Goal: Task Accomplishment & Management: Use online tool/utility

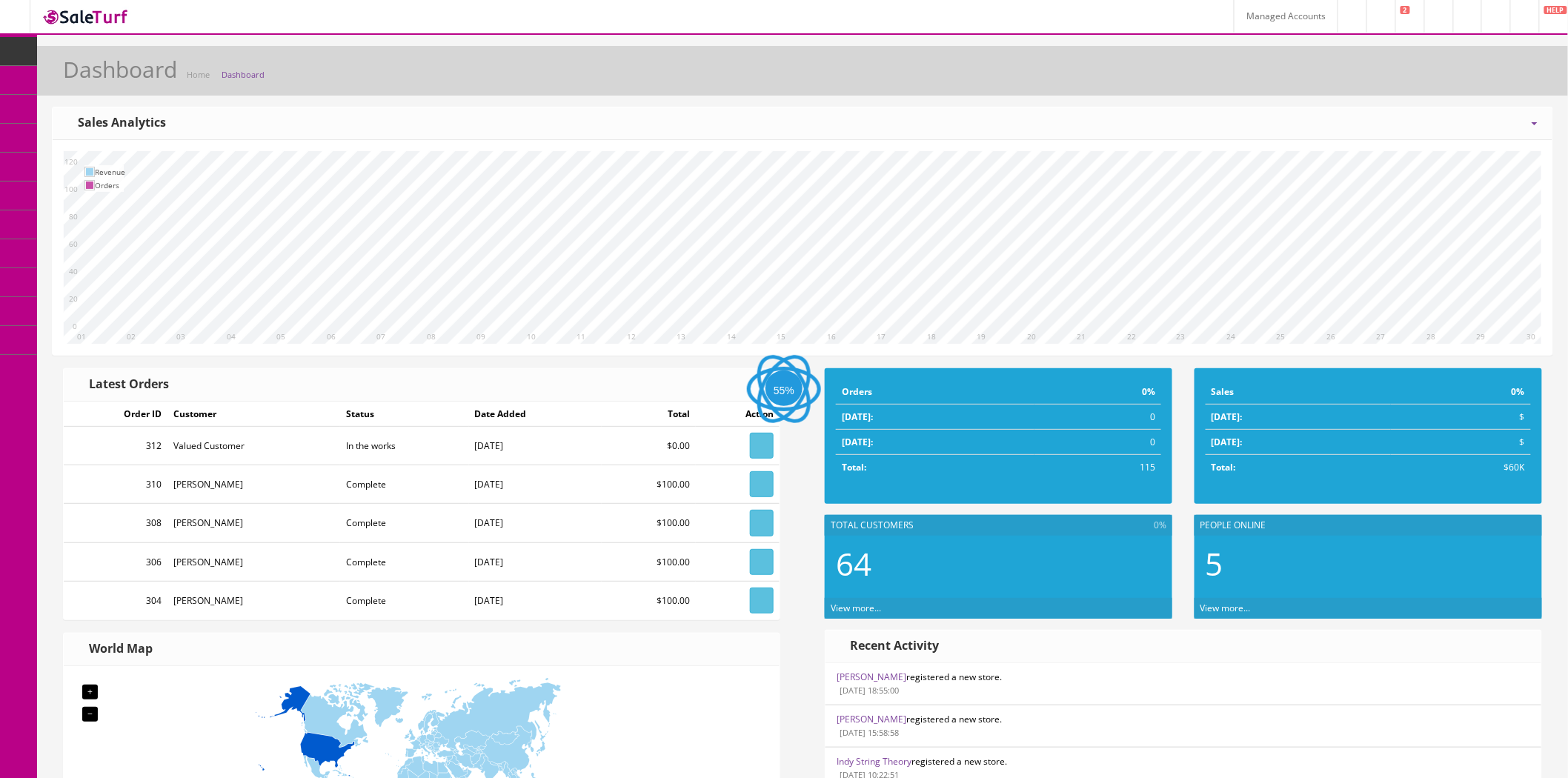
click at [1234, 4] on link "Managed Accounts" at bounding box center [1286, 16] width 103 height 32
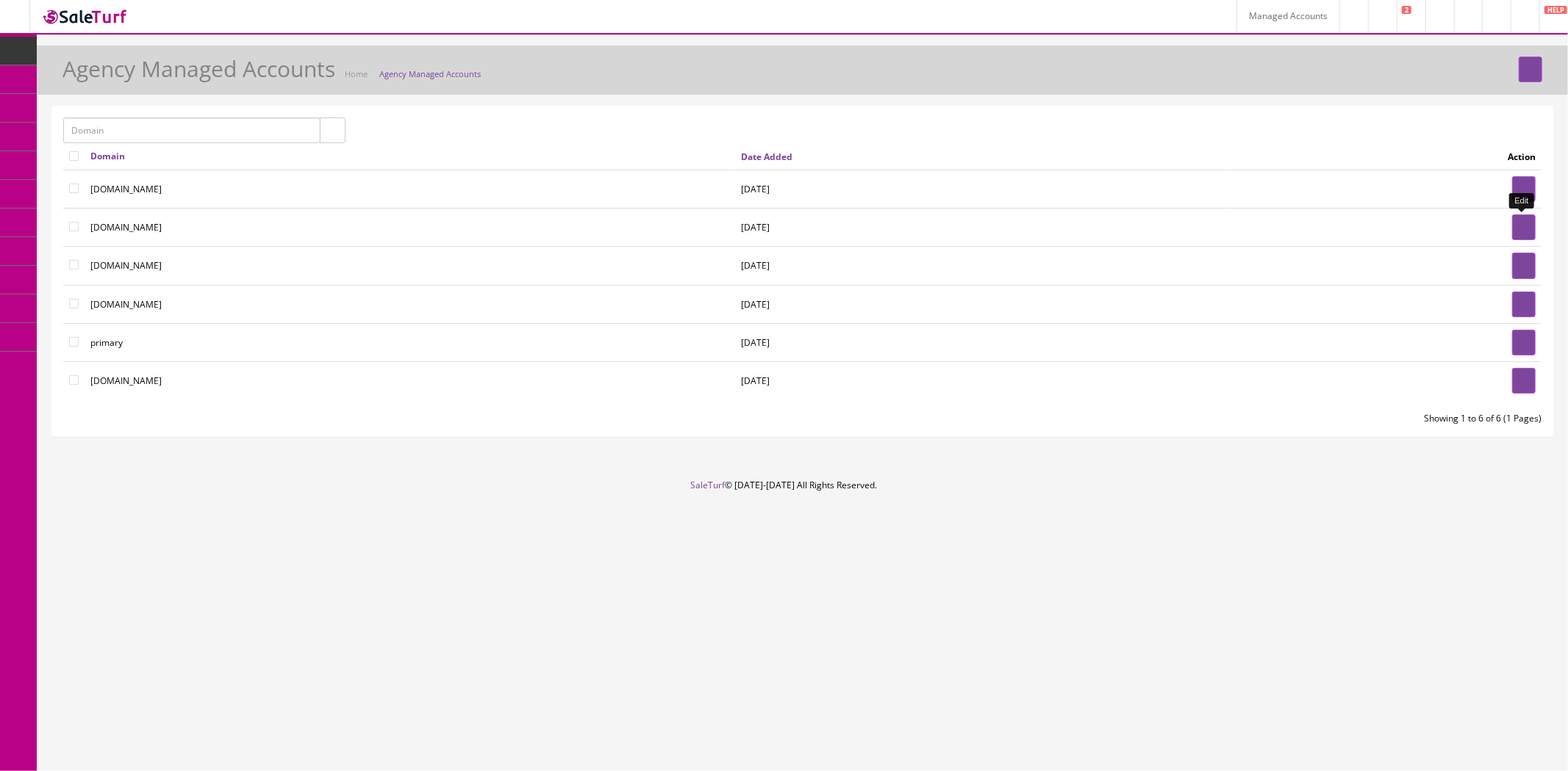
click at [1512, 223] on link at bounding box center [1524, 228] width 23 height 26
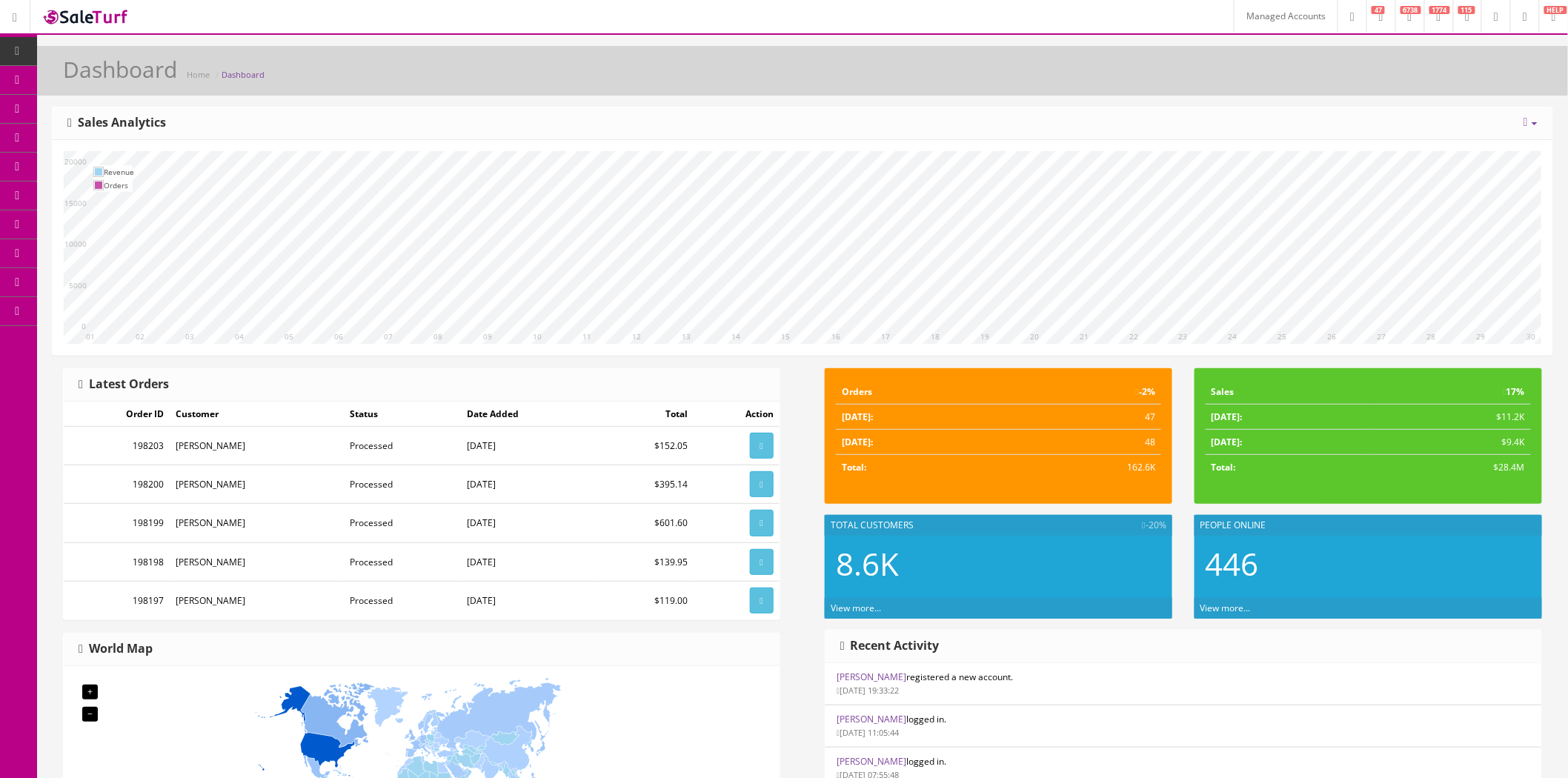
click at [101, 80] on span "Products" at bounding box center [106, 80] width 36 height 12
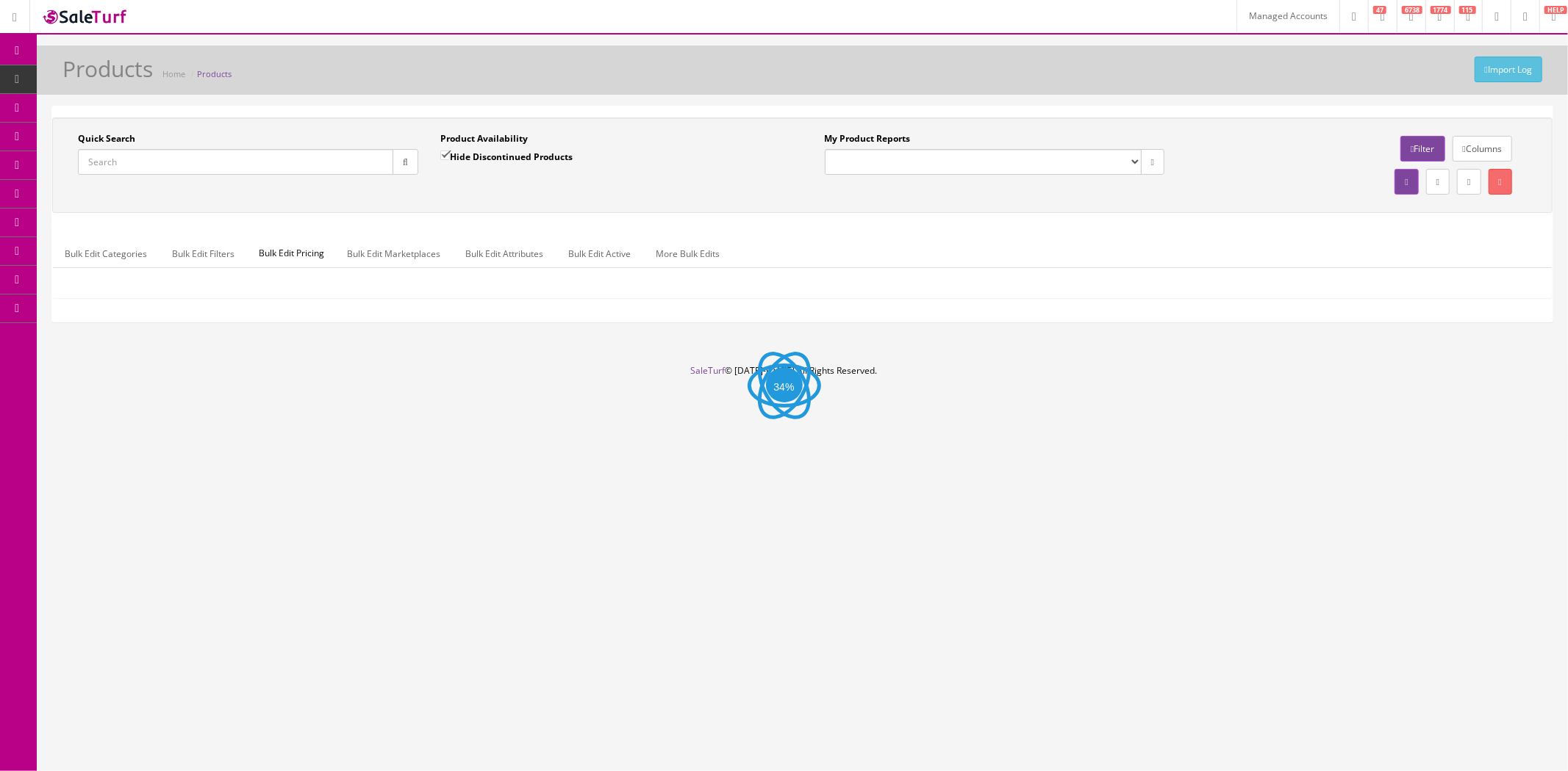
click at [314, 156] on input "Quick Search" at bounding box center [236, 163] width 316 height 26
paste input "PG-017-C-lotof10"
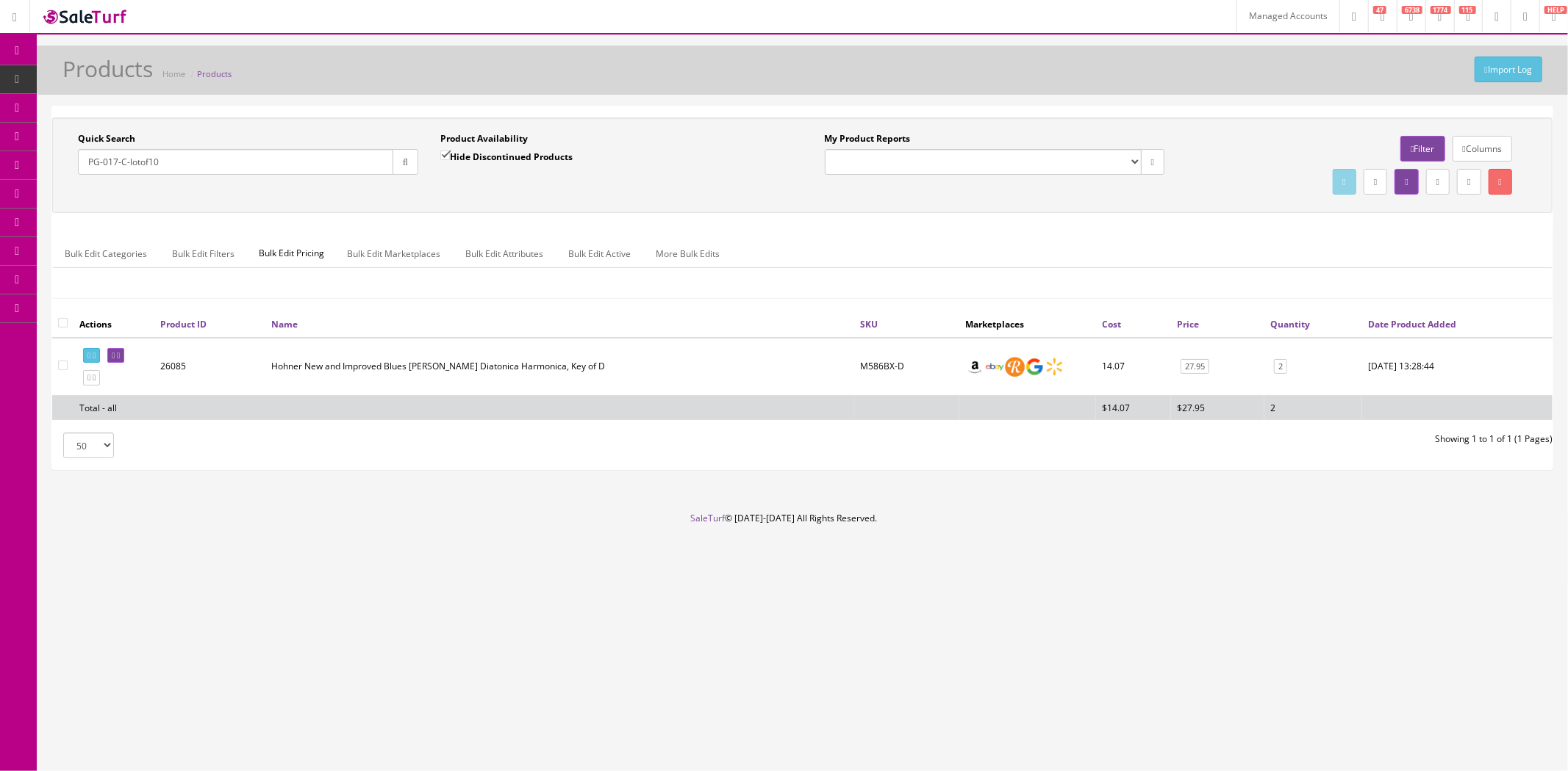
type input "PG-017-C-lotof10"
click at [406, 162] on icon "button" at bounding box center [405, 163] width 5 height 9
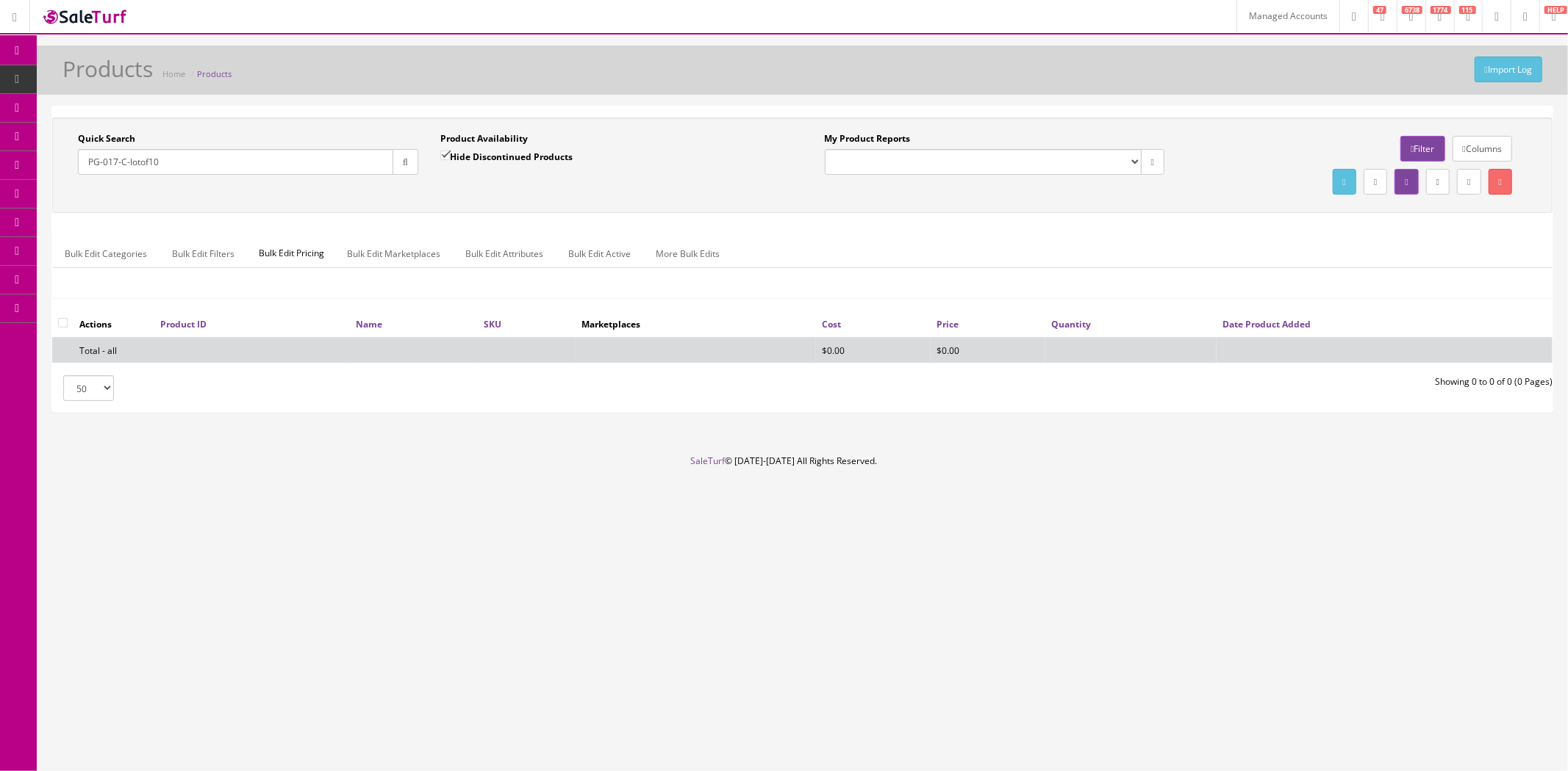
click at [253, 159] on input "PG-017-C-lotof10" at bounding box center [236, 163] width 316 height 26
click at [116, 102] on span "Bundles" at bounding box center [104, 108] width 33 height 12
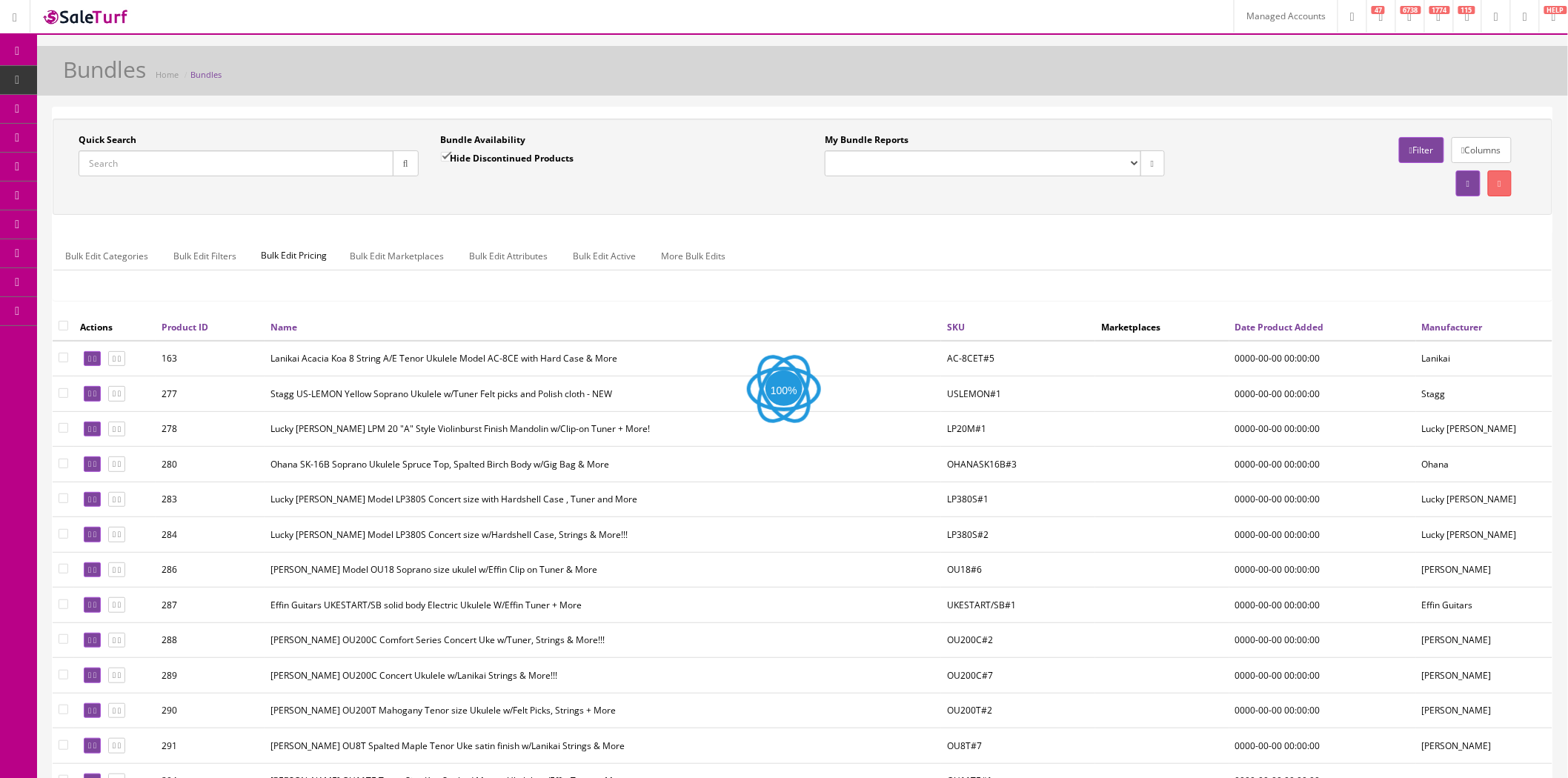
click at [204, 153] on input "Quick Search" at bounding box center [236, 164] width 315 height 26
paste input "PG-017-C-lotof10"
click at [410, 168] on button "button" at bounding box center [406, 164] width 26 height 26
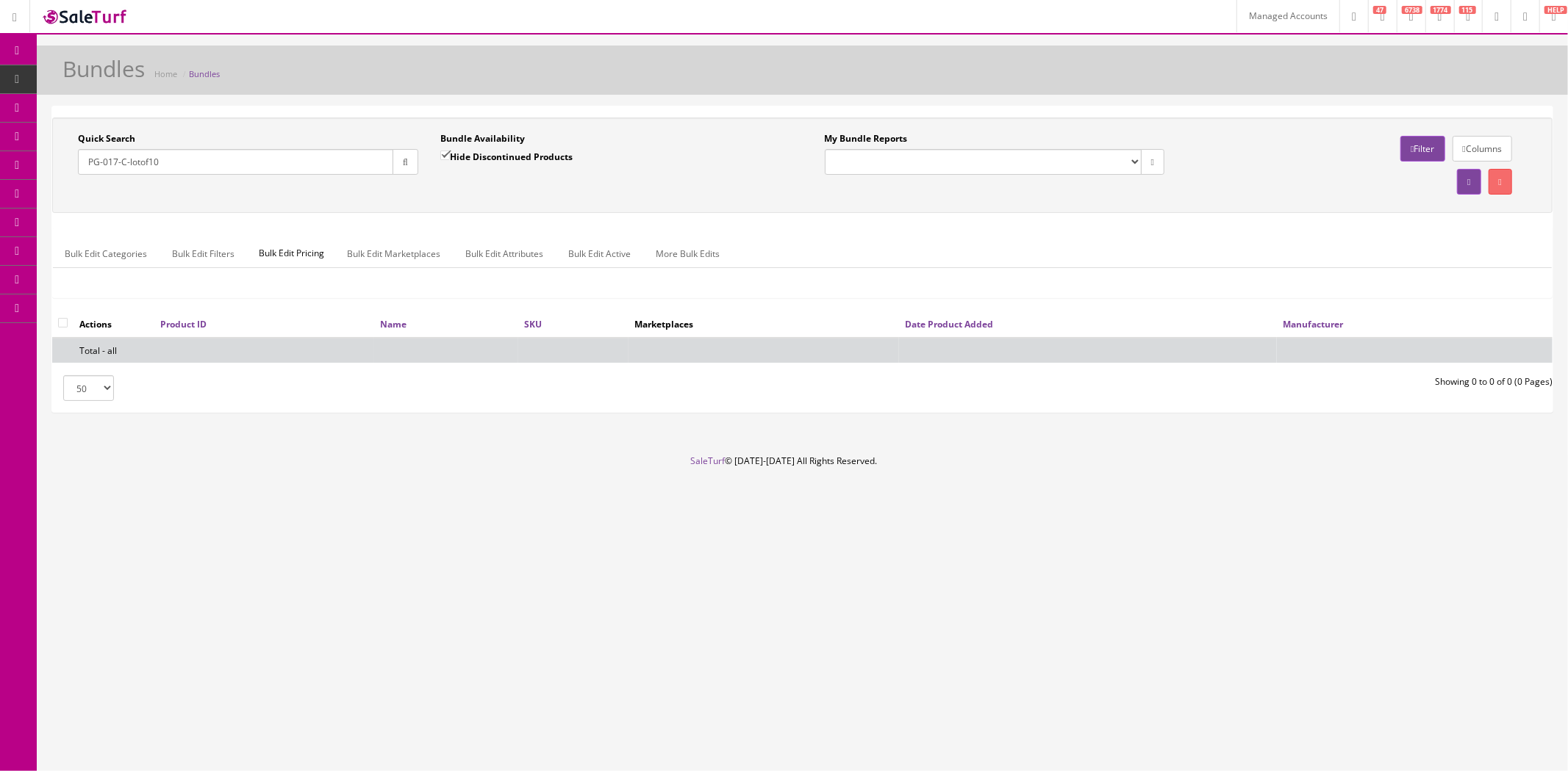
click at [258, 160] on input "PG-017-C-lotof10" at bounding box center [236, 163] width 316 height 26
click at [404, 163] on icon "button" at bounding box center [405, 163] width 5 height 9
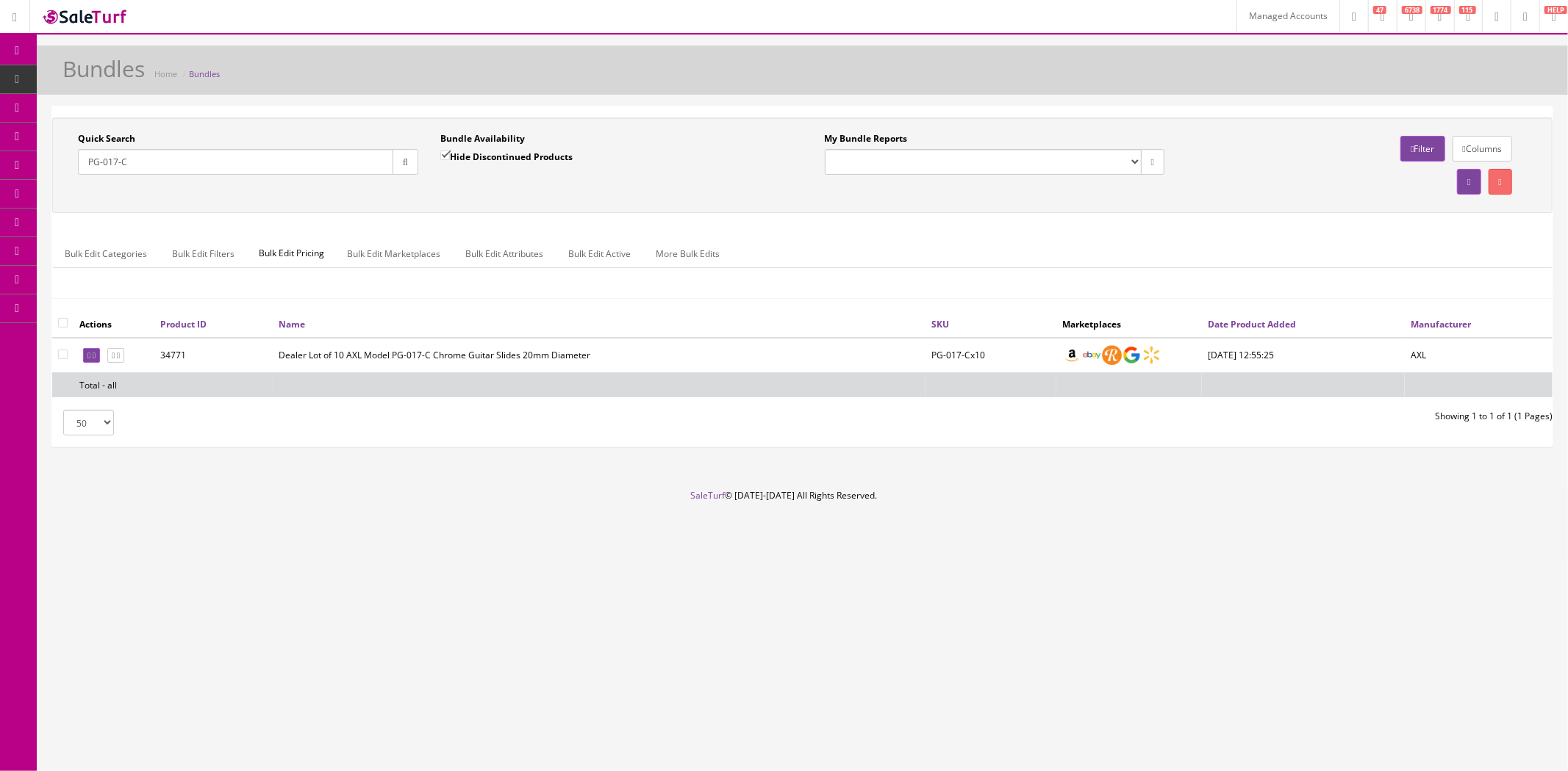
click at [295, 163] on input "PG-017-C" at bounding box center [236, 163] width 316 height 26
click at [181, 349] on td "34771" at bounding box center [213, 356] width 118 height 36
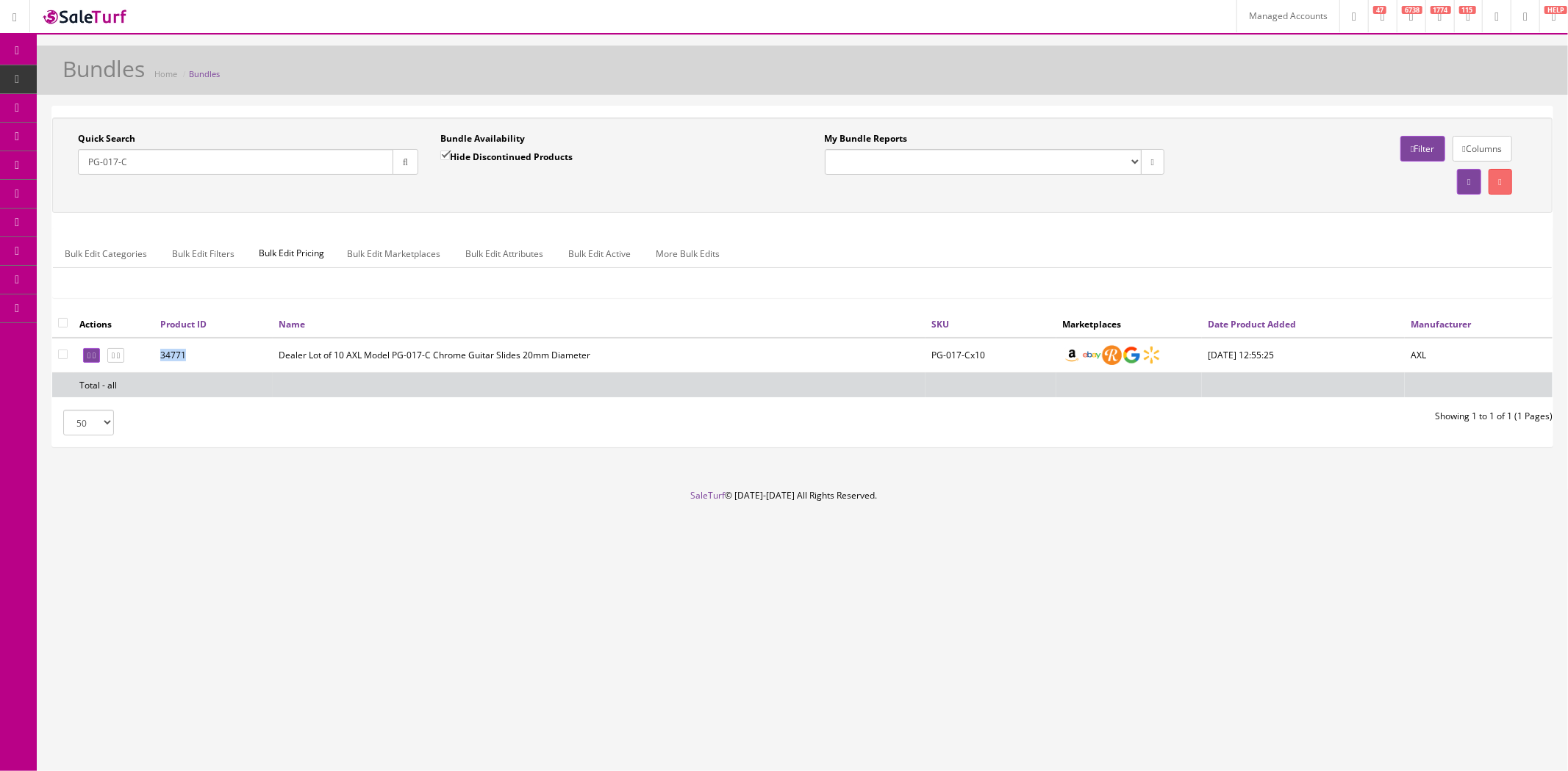
copy td "34771"
click at [296, 163] on input "PG-017-C" at bounding box center [236, 163] width 316 height 26
paste input "-lotof10"
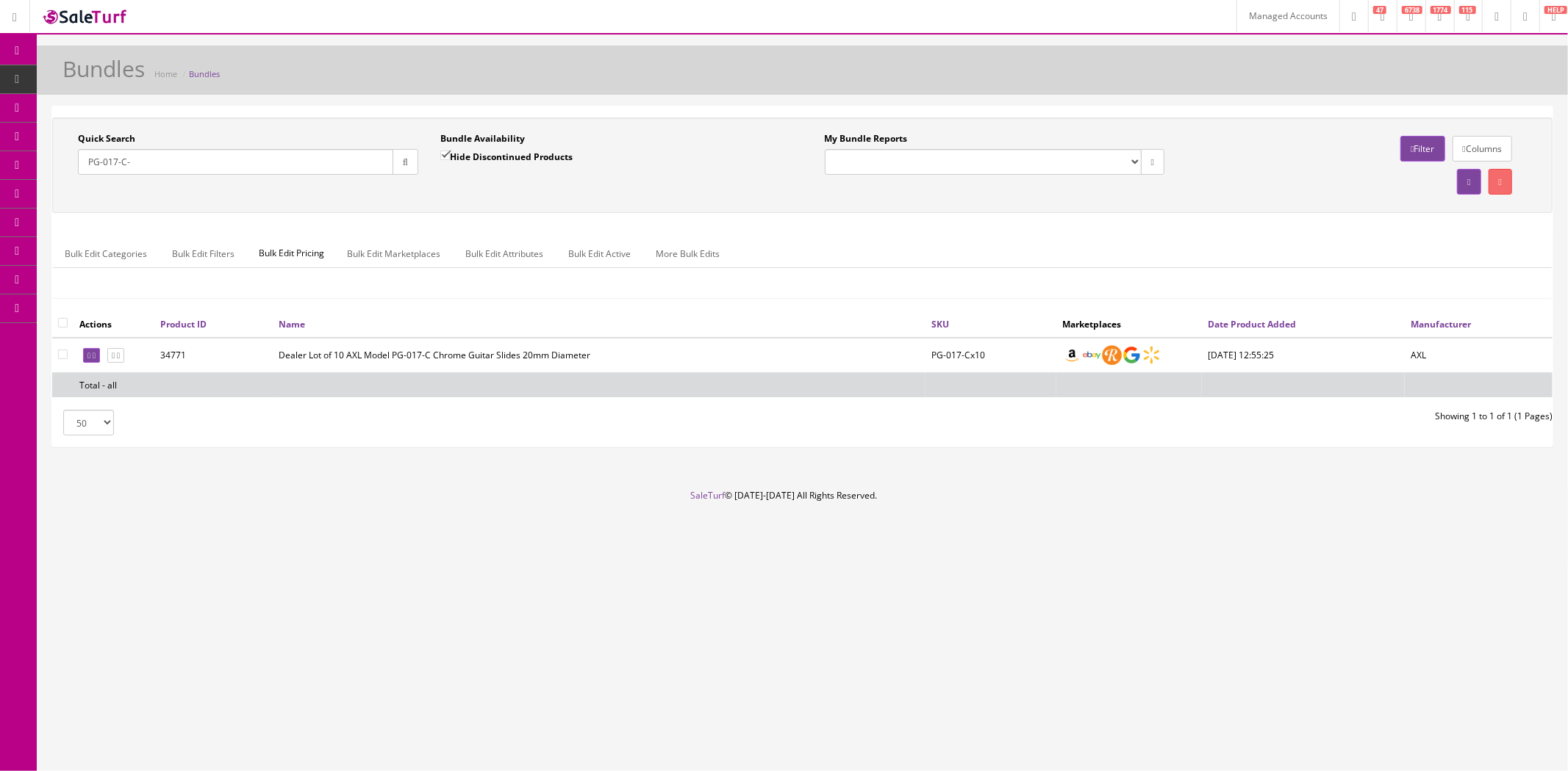
type input "PG-017-C"
click at [453, 150] on label "Hide Discontinued Products" at bounding box center [506, 156] width 132 height 15
click at [450, 150] on input "Hide Discontinued Products" at bounding box center [444, 155] width 10 height 10
checkbox input "false"
click at [411, 160] on button "button" at bounding box center [405, 163] width 26 height 26
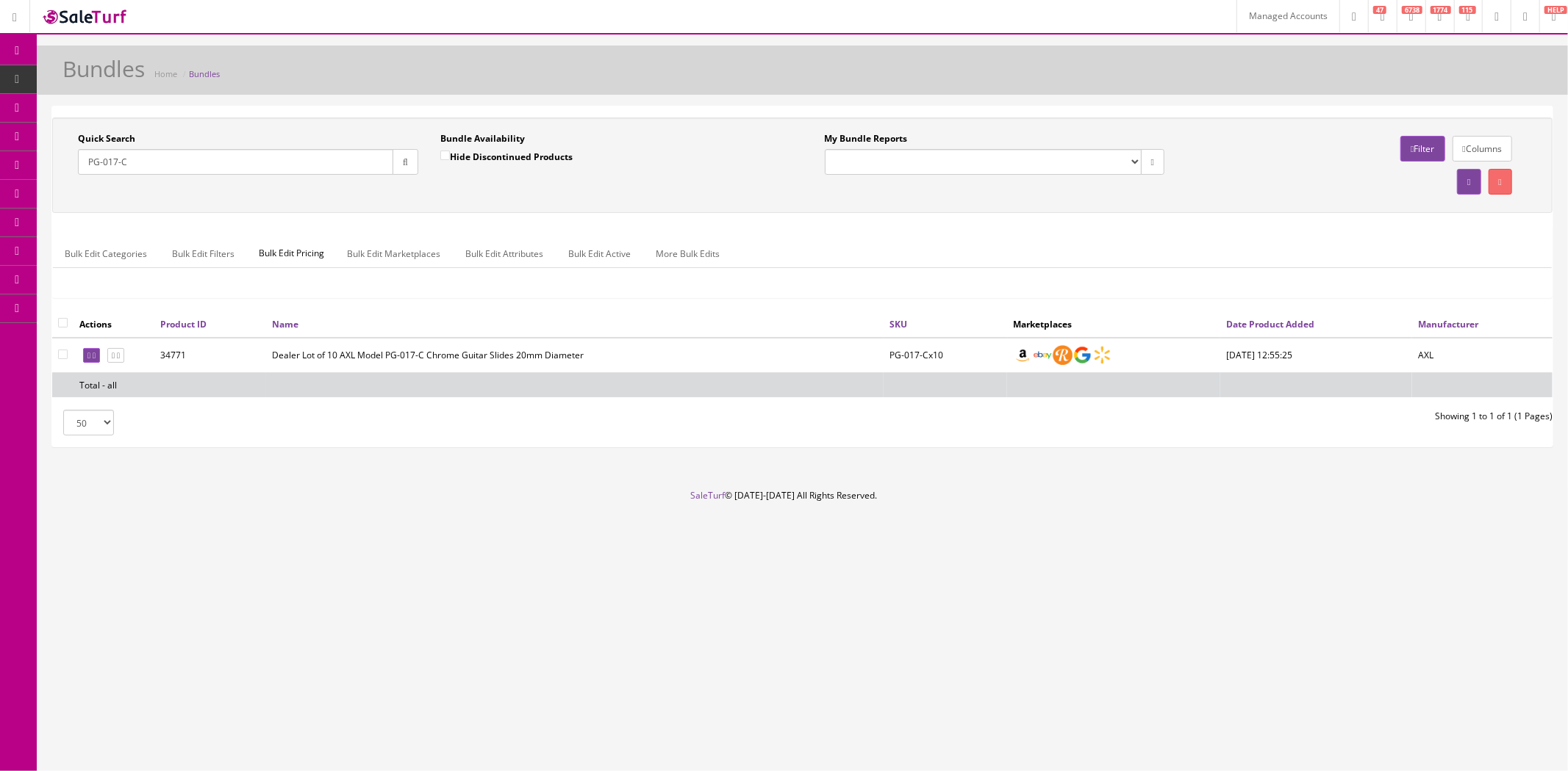
click at [292, 166] on input "PG-017-C" at bounding box center [236, 163] width 316 height 26
click at [84, 76] on icon at bounding box center [77, 79] width 16 height 12
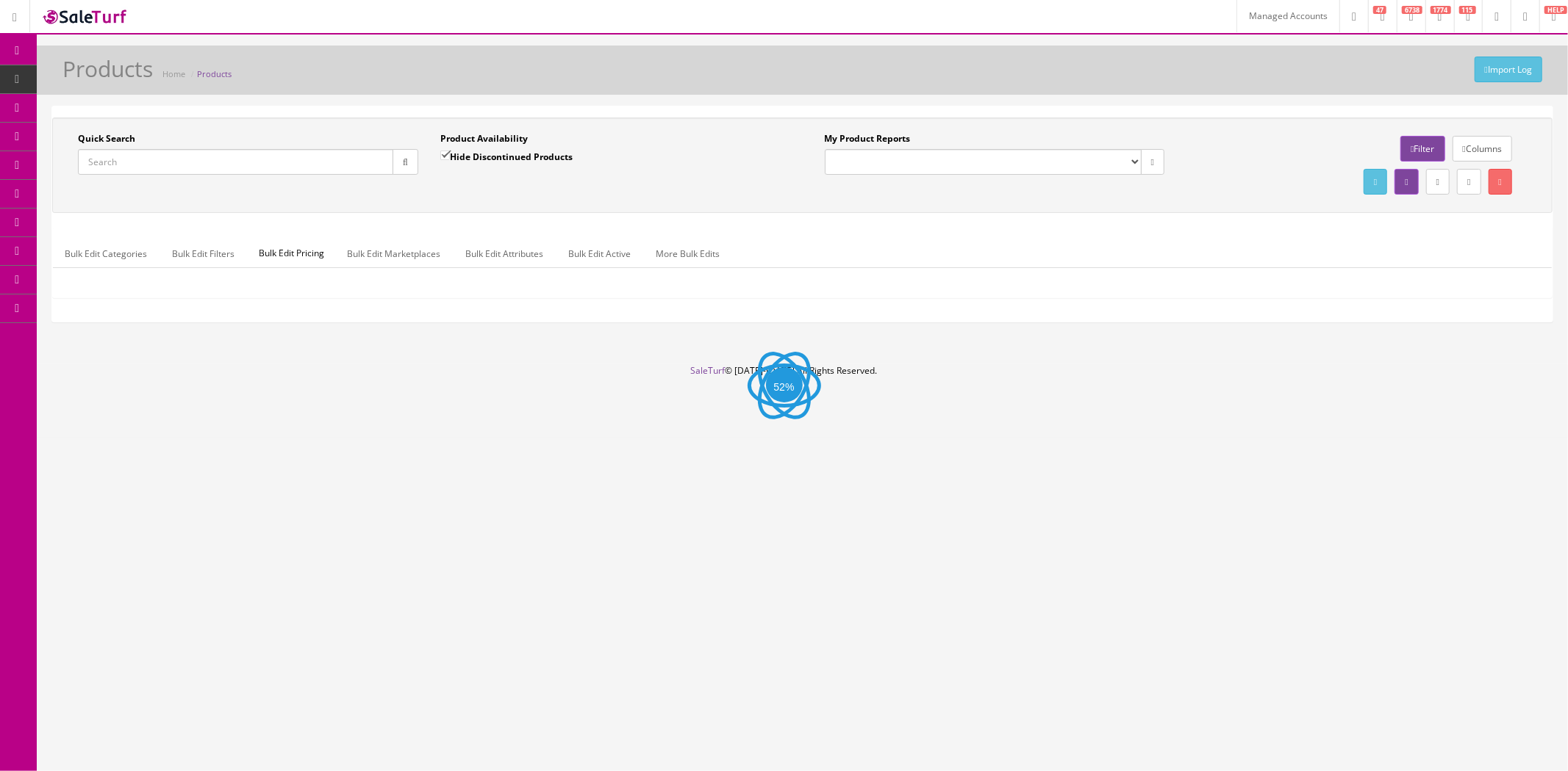
click at [249, 159] on input "Quick Search" at bounding box center [236, 163] width 316 height 26
paste input "PG-017-C"
click at [406, 162] on icon "button" at bounding box center [405, 163] width 5 height 9
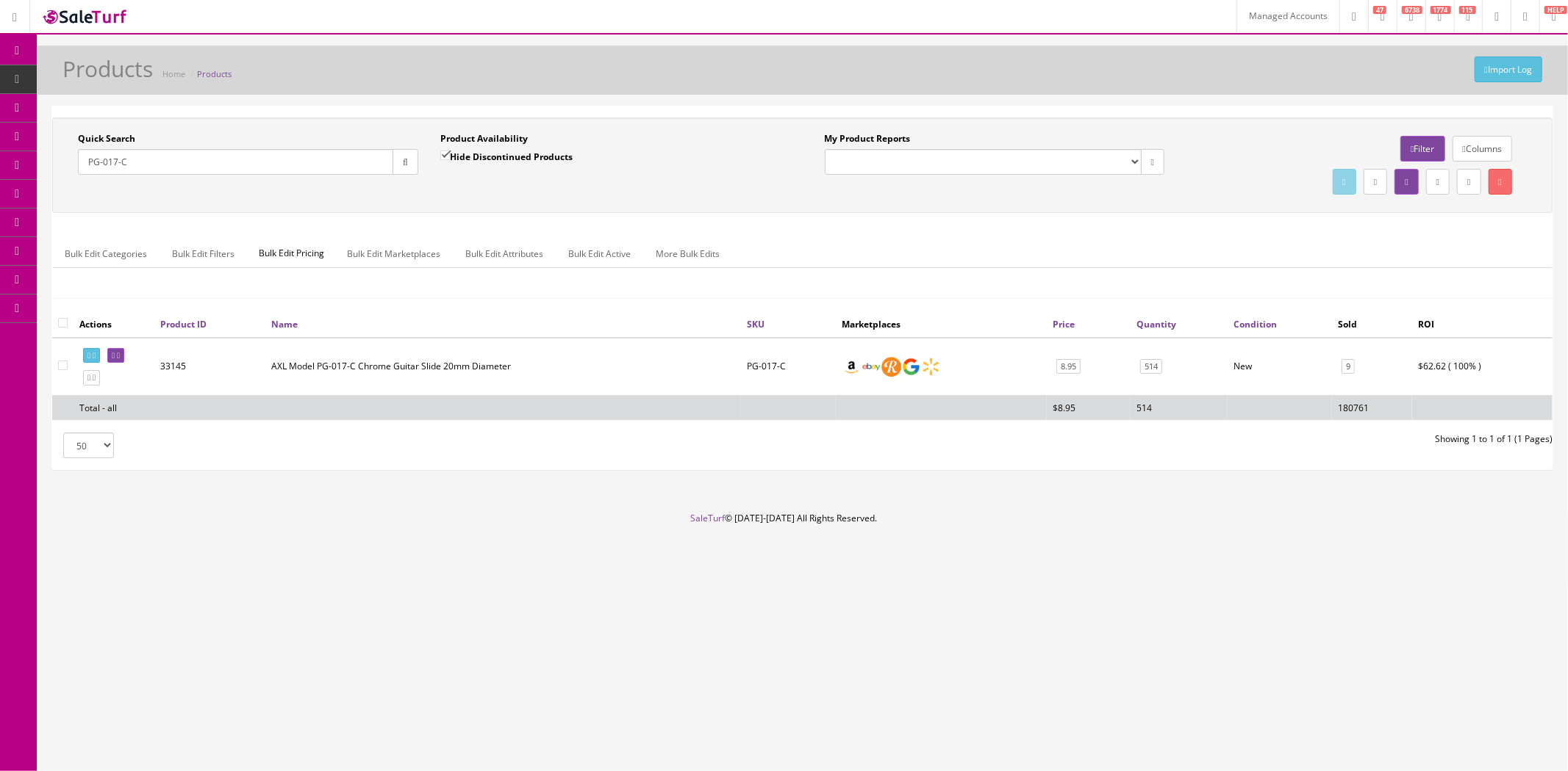
click at [282, 162] on input "PG-017-C" at bounding box center [236, 163] width 316 height 26
paste input "5107003527-2023stock"
type input "5107003527-2023stock"
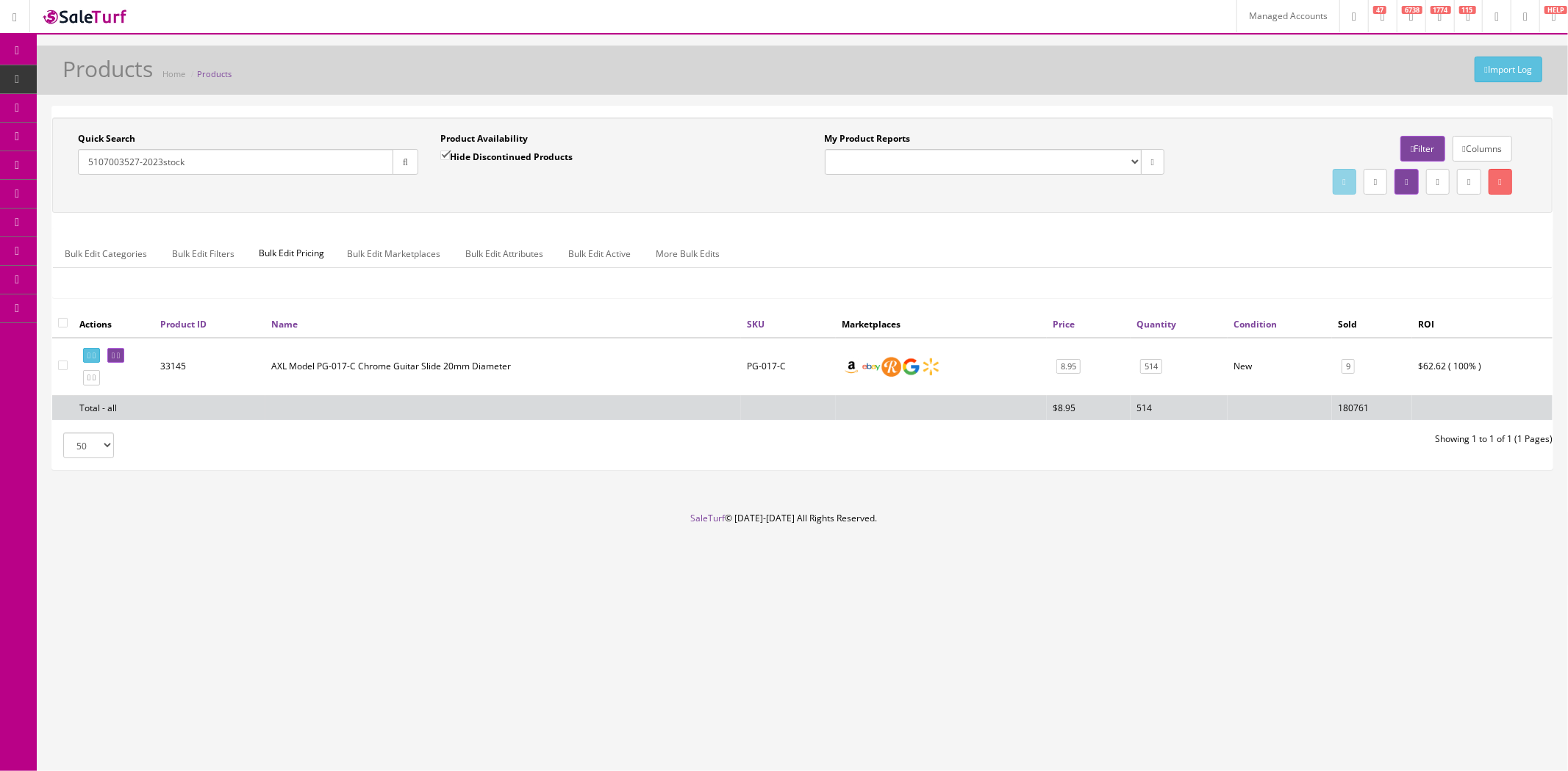
click at [403, 160] on icon "button" at bounding box center [405, 163] width 5 height 9
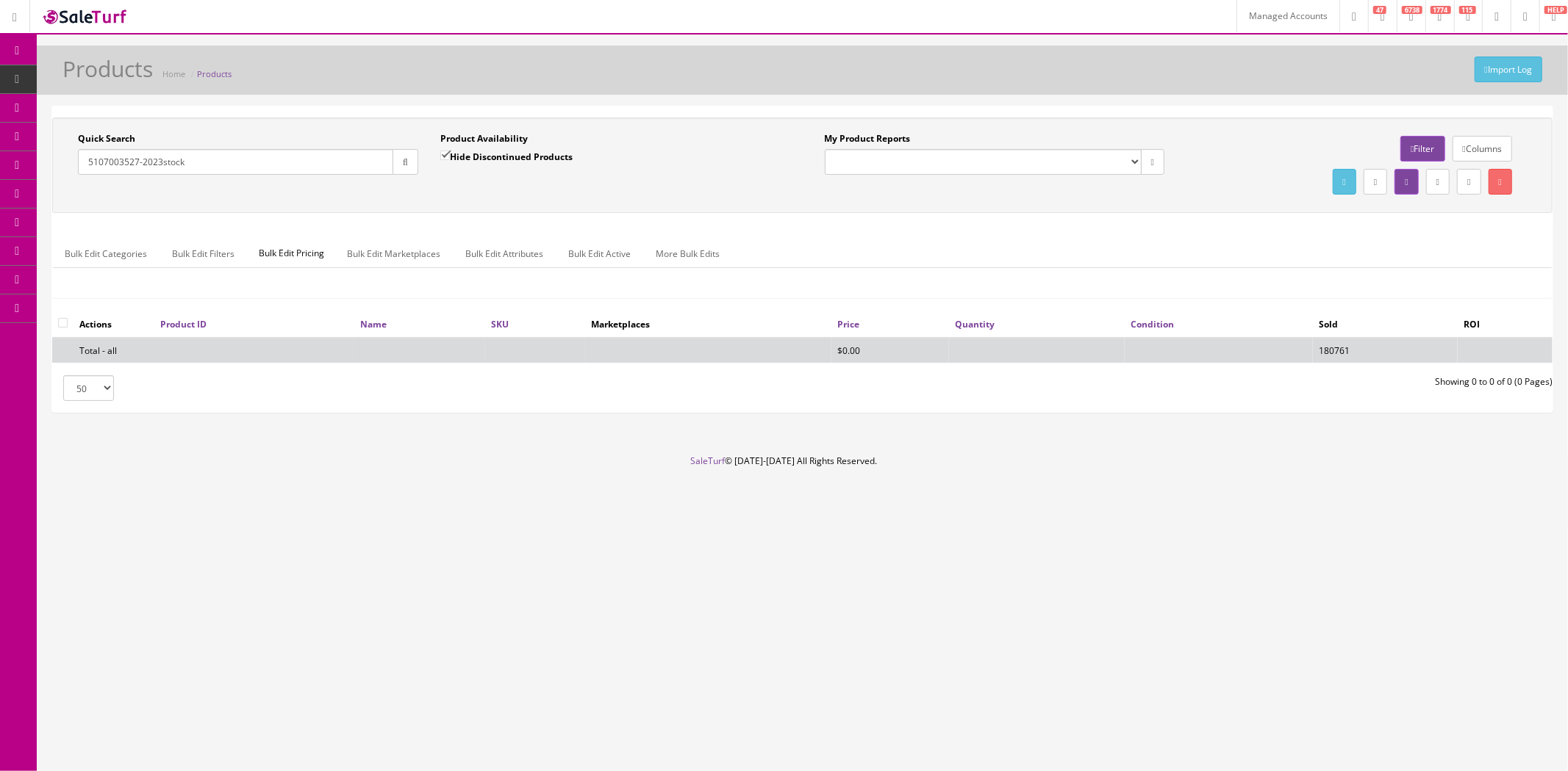
click at [444, 150] on input "Hide Discontinued Products" at bounding box center [444, 155] width 10 height 10
checkbox input "false"
click at [115, 103] on span "Bundles" at bounding box center [104, 108] width 33 height 12
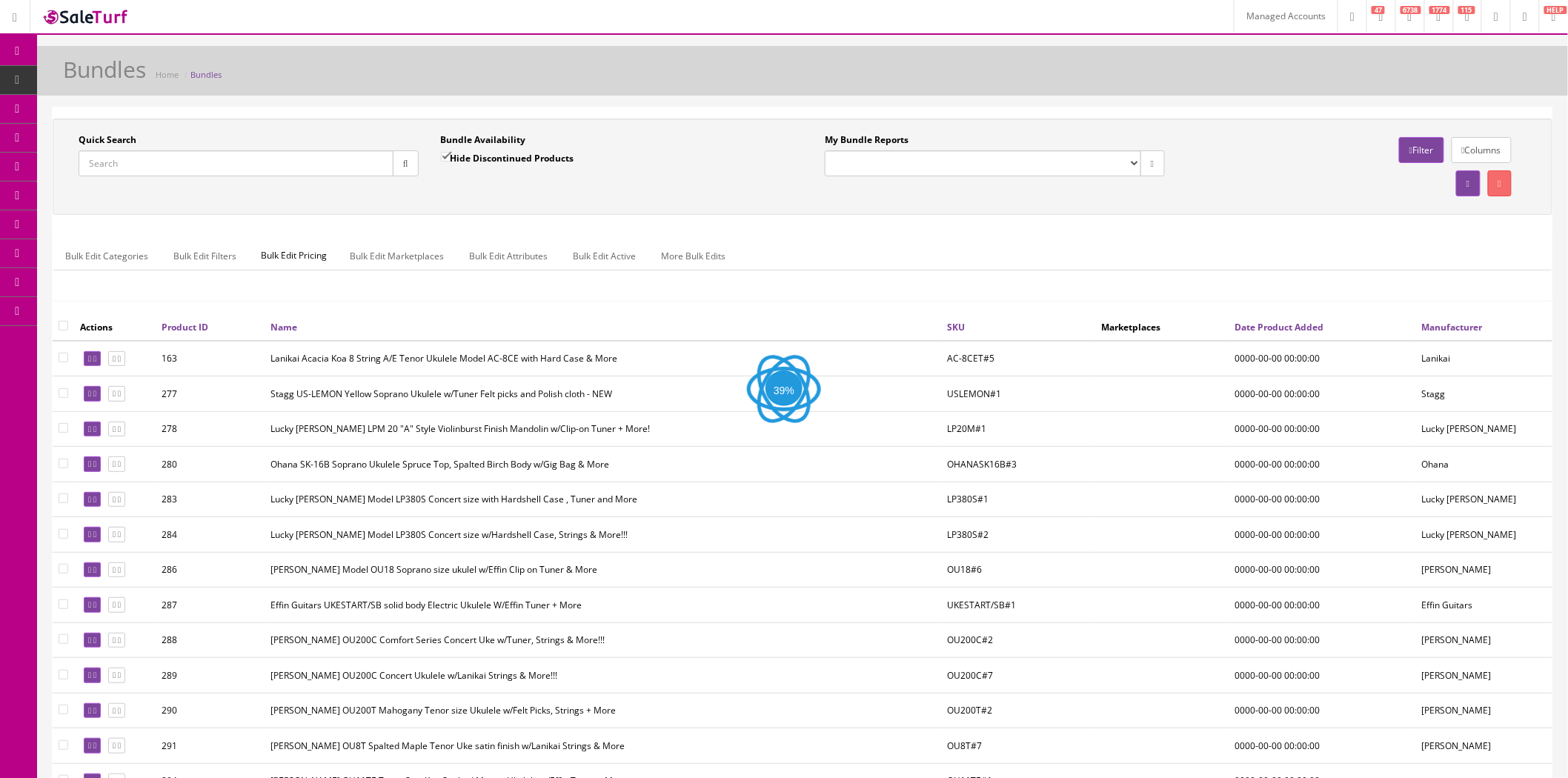
click at [308, 161] on input "Quick Search" at bounding box center [236, 164] width 315 height 26
paste input "5107003527-2023stock"
type input "5107003527-2023stock"
click at [408, 164] on icon "button" at bounding box center [406, 164] width 5 height 9
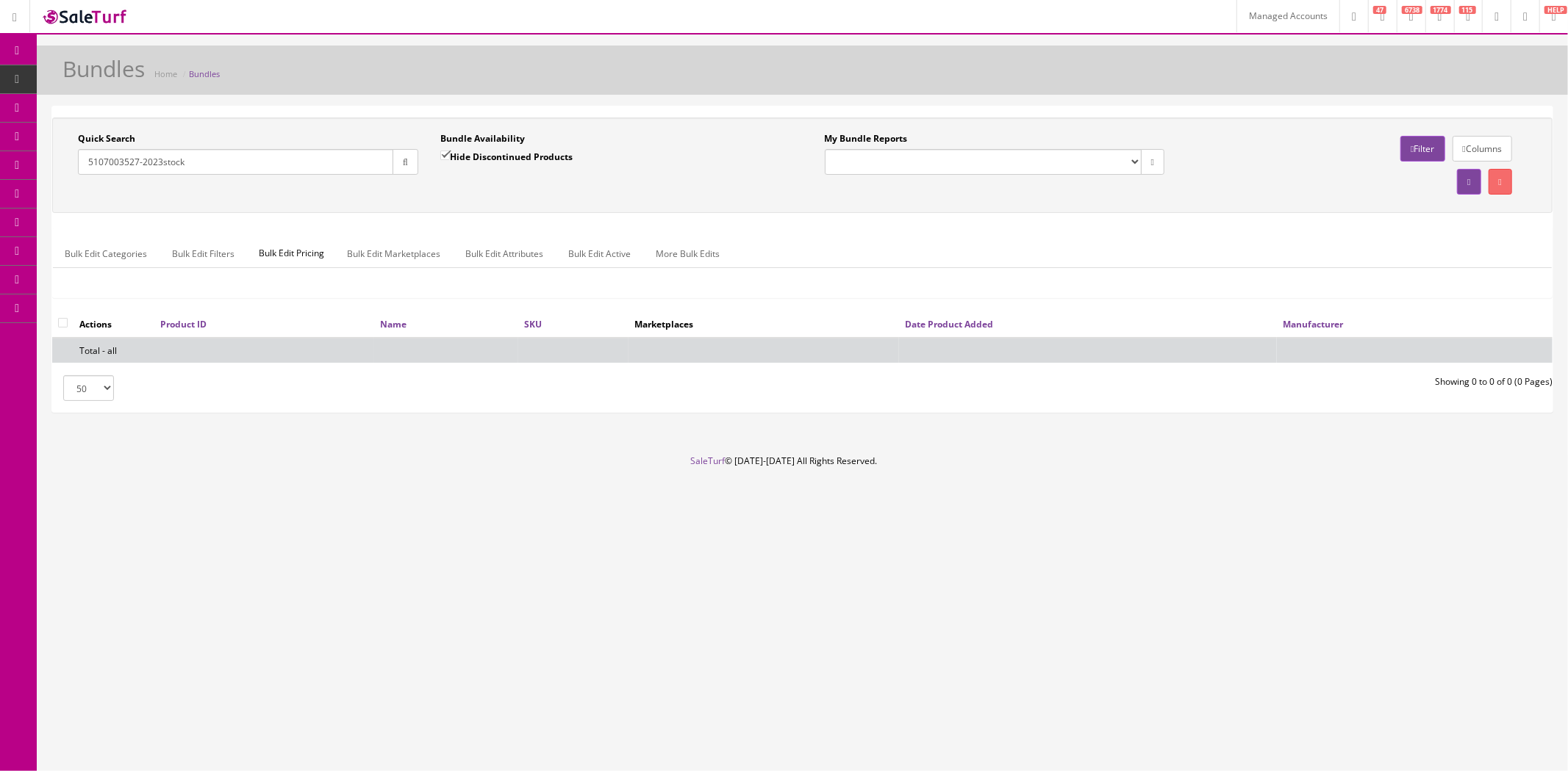
click at [445, 151] on input "Hide Discontinued Products" at bounding box center [444, 155] width 10 height 10
checkbox input "false"
click at [113, 79] on span "Products" at bounding box center [105, 79] width 36 height 12
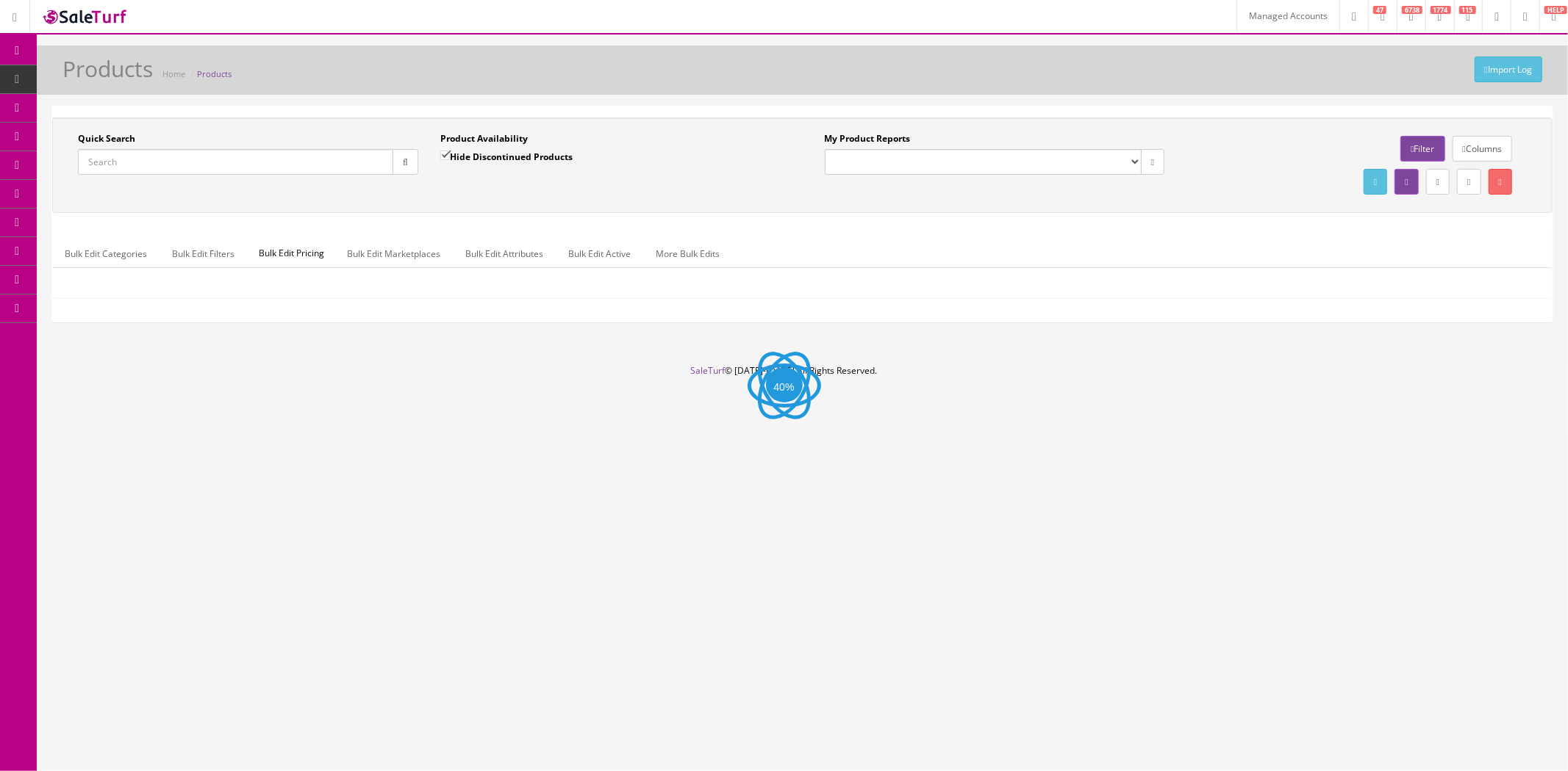
drag, startPoint x: 0, startPoint y: 0, endPoint x: 310, endPoint y: 156, distance: 347.0
click at [310, 156] on input "Quick Search" at bounding box center [236, 163] width 316 height 26
paste input "5107003527-2023stock"
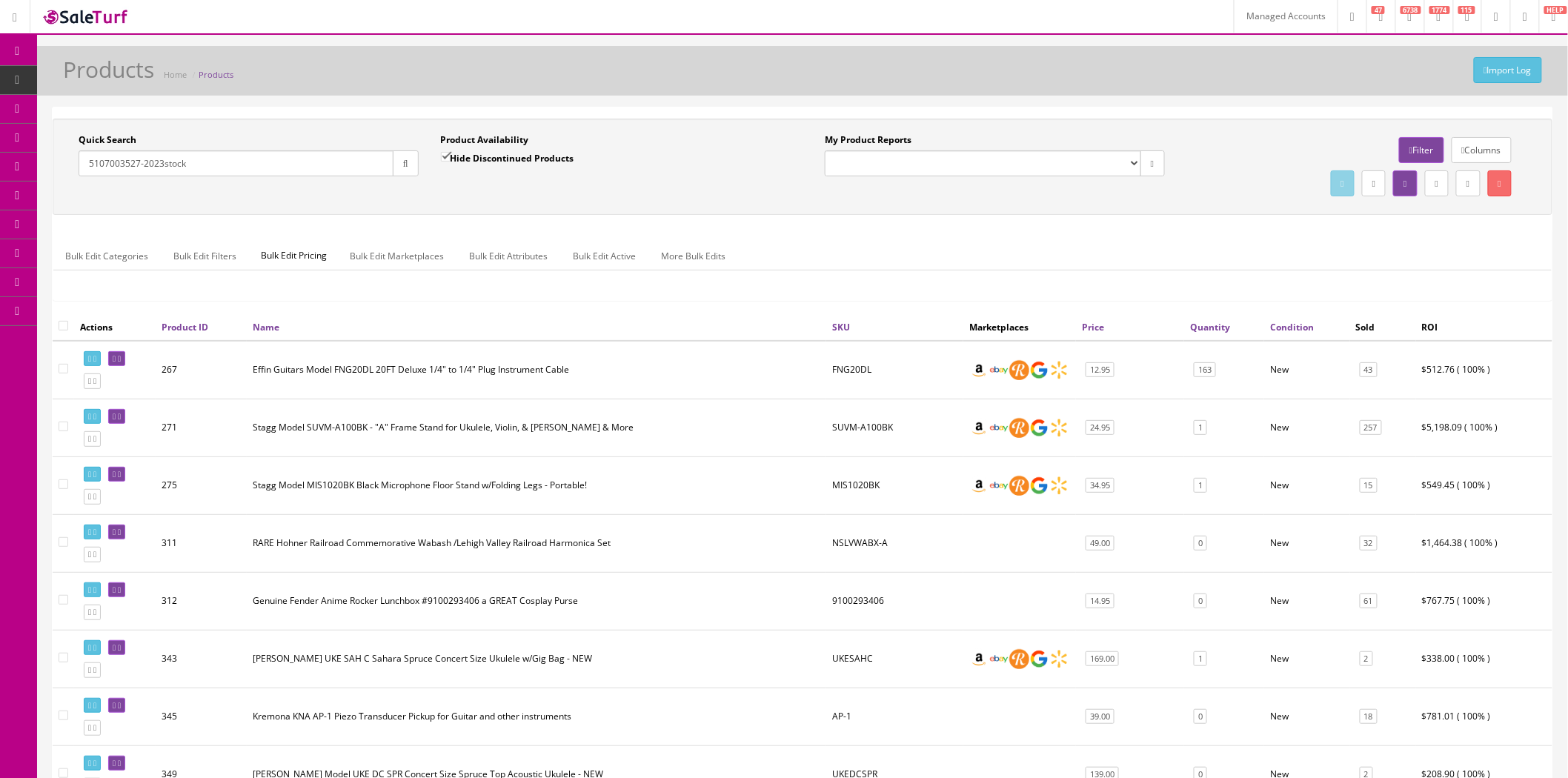
drag, startPoint x: 324, startPoint y: 164, endPoint x: 165, endPoint y: 160, distance: 159.1
click at [165, 160] on input "5107003527-2023stock" at bounding box center [236, 164] width 315 height 26
type input "5107003527-2023"
click at [403, 161] on icon "button" at bounding box center [406, 164] width 5 height 9
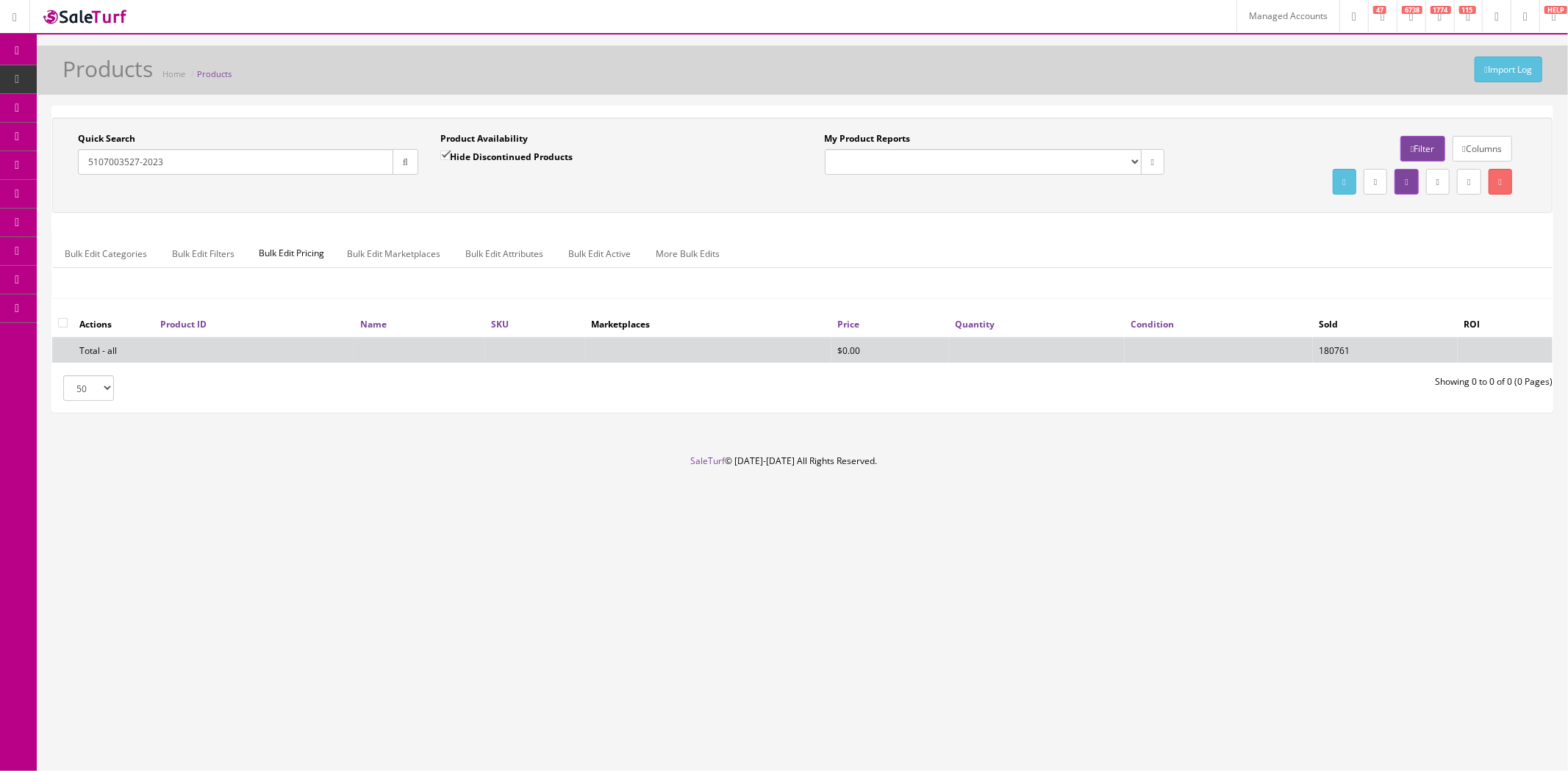
click at [443, 150] on input "Hide Discontinued Products" at bounding box center [444, 155] width 10 height 10
checkbox input "false"
click at [287, 164] on input "5107003527-2023" at bounding box center [236, 163] width 316 height 26
drag, startPoint x: 287, startPoint y: 164, endPoint x: 145, endPoint y: 162, distance: 142.0
click at [145, 162] on input "5107003527-2023" at bounding box center [236, 163] width 316 height 26
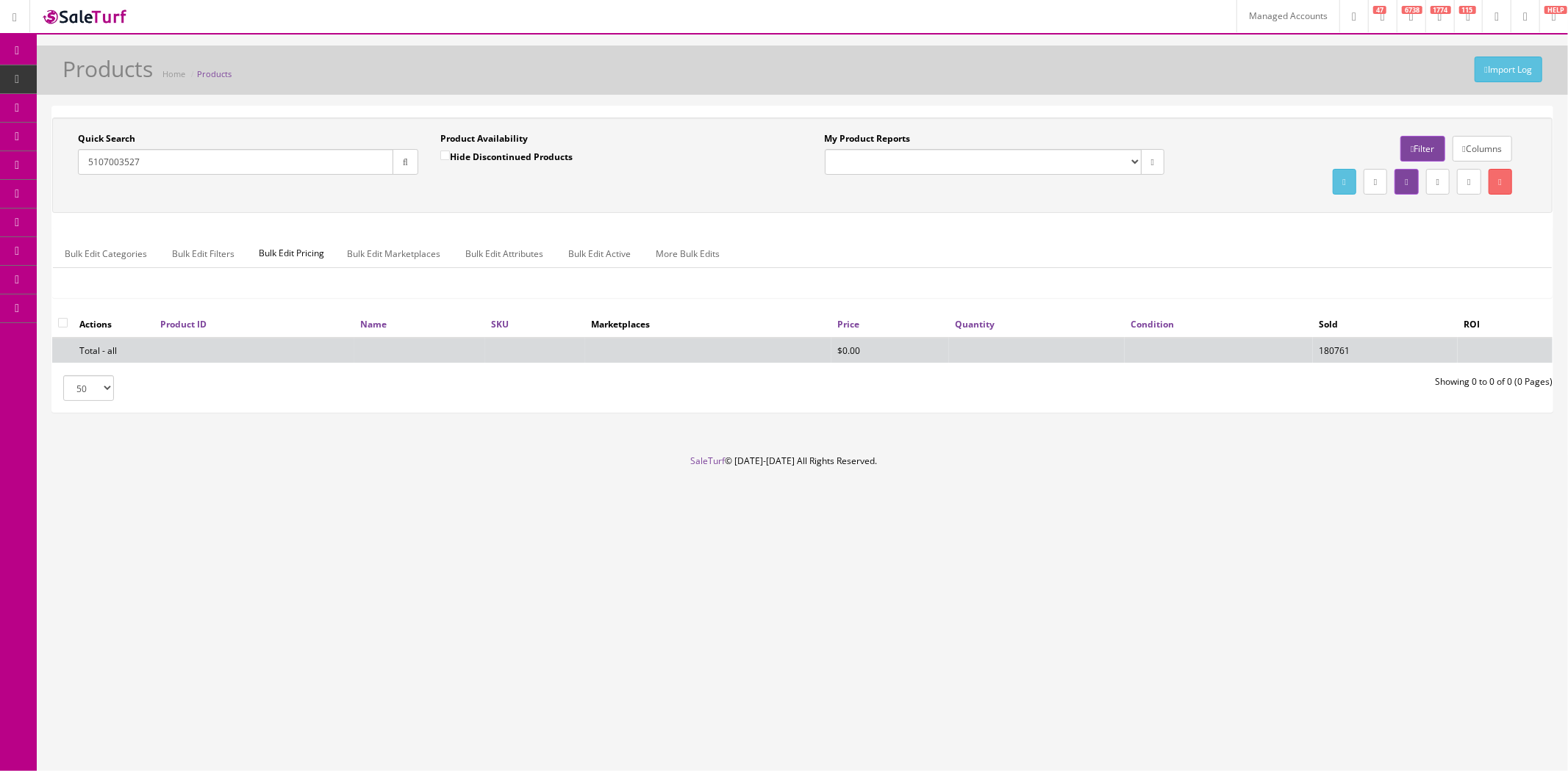
click at [403, 163] on icon "button" at bounding box center [405, 163] width 5 height 9
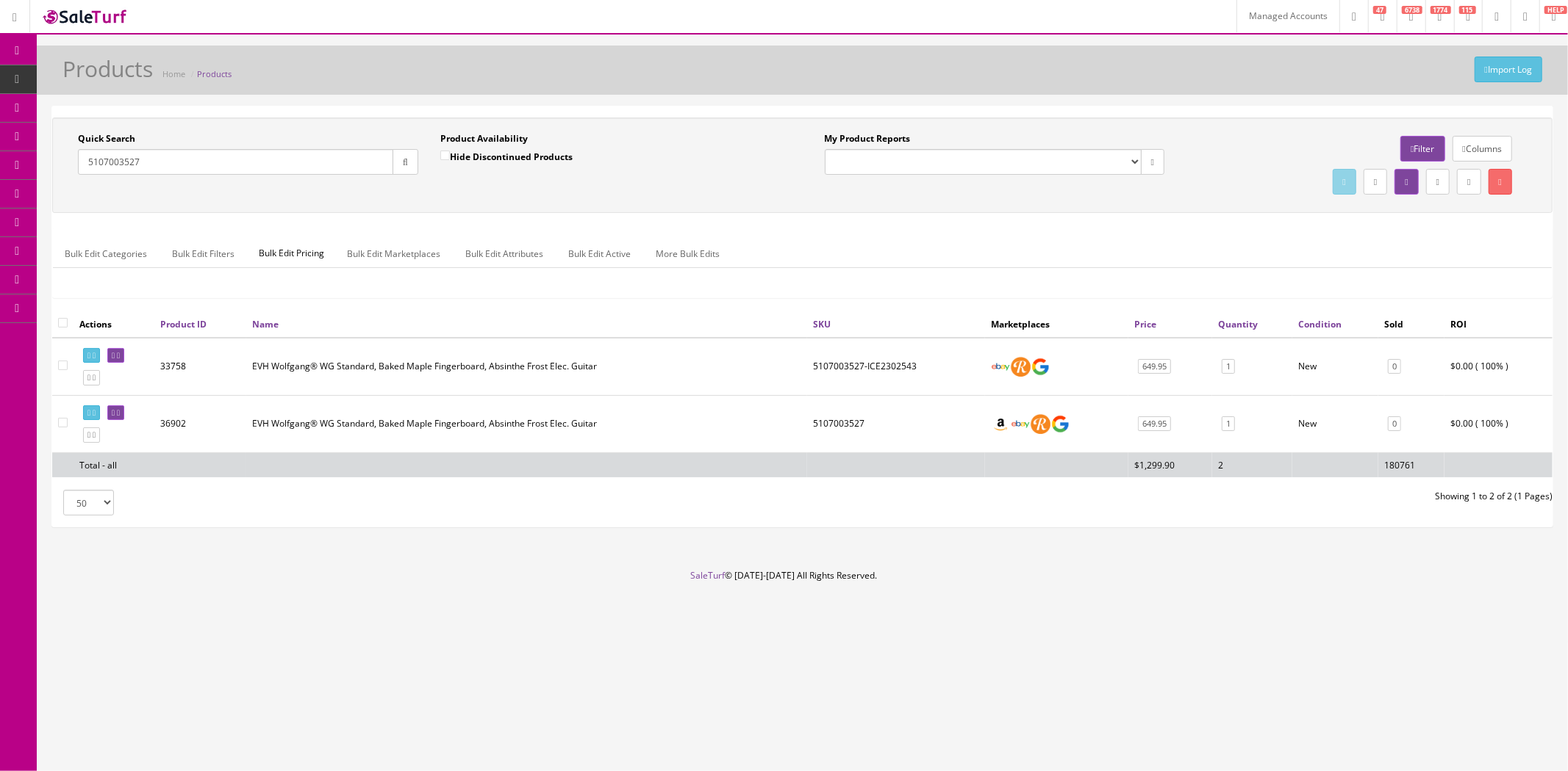
click at [291, 164] on input "5107003527" at bounding box center [236, 163] width 316 height 26
click at [249, 166] on input "5107003527" at bounding box center [236, 163] width 316 height 26
click at [336, 159] on input "5107003527" at bounding box center [236, 163] width 316 height 26
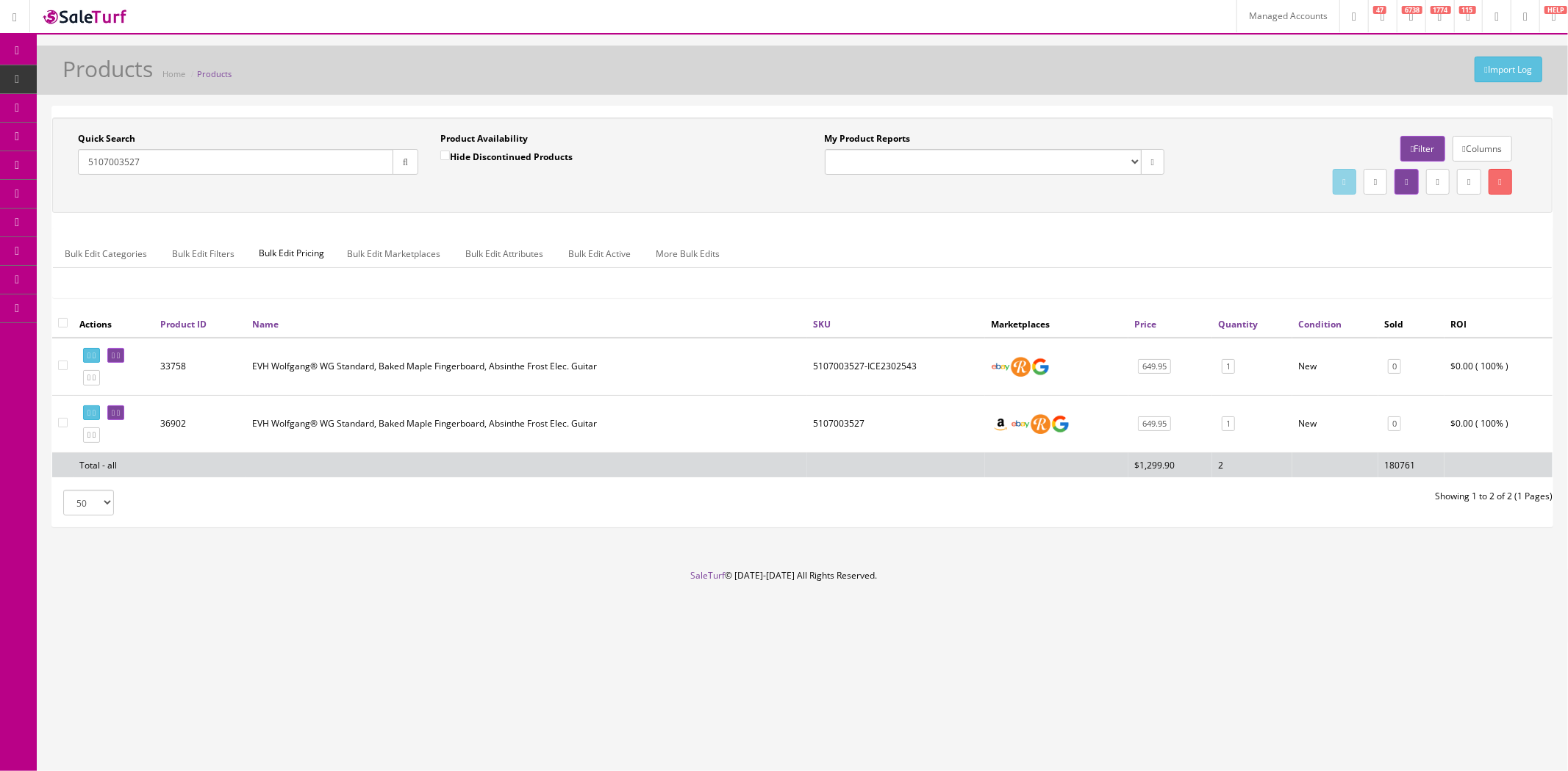
click at [336, 159] on input "5107003527" at bounding box center [236, 163] width 316 height 26
paste input "25284"
click at [403, 159] on icon "button" at bounding box center [405, 163] width 5 height 9
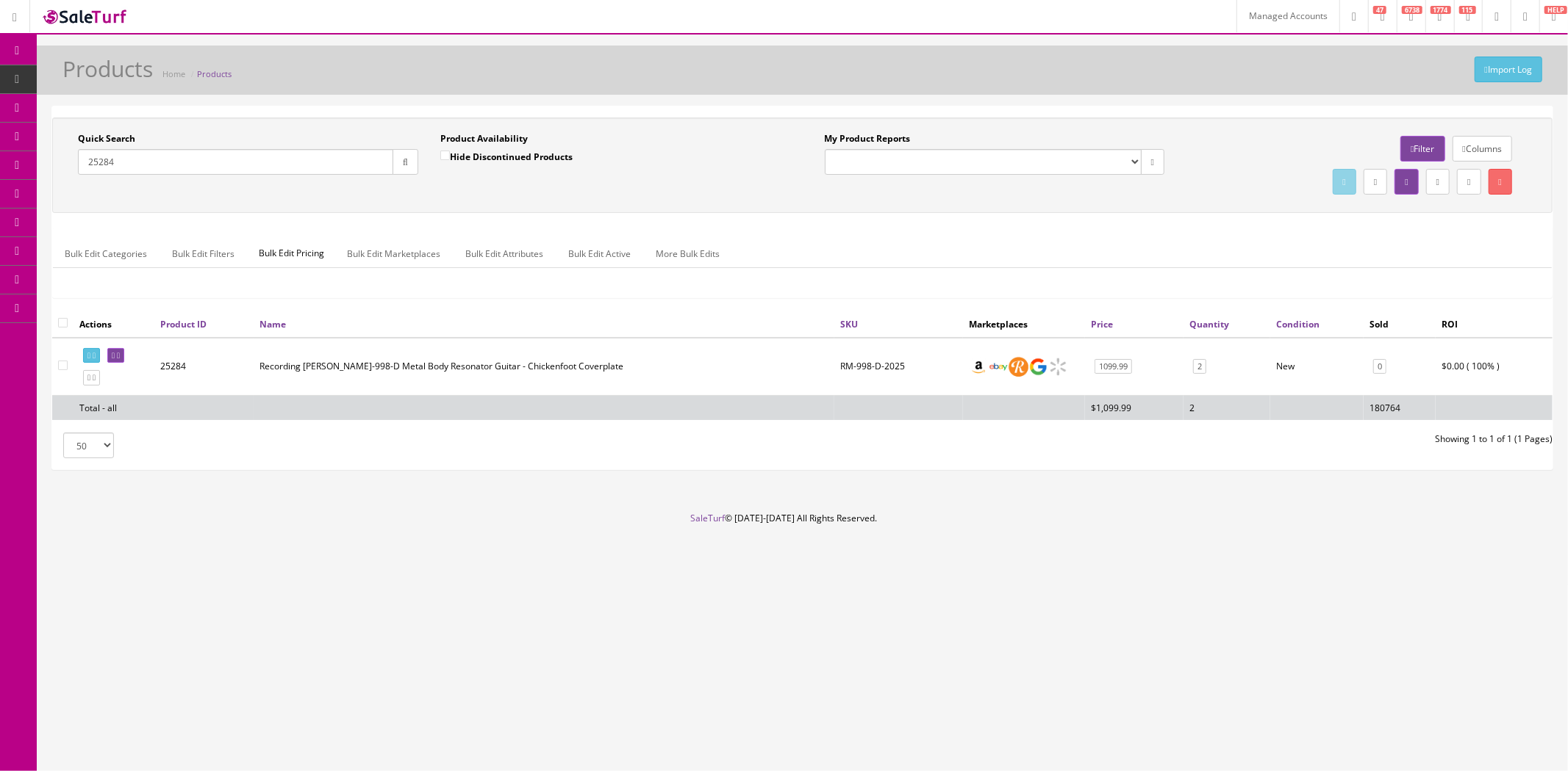
click at [869, 369] on td "RM-998-D-2025" at bounding box center [898, 367] width 129 height 58
copy td "RM-998-D-2025"
click at [304, 160] on input "25284" at bounding box center [236, 163] width 316 height 26
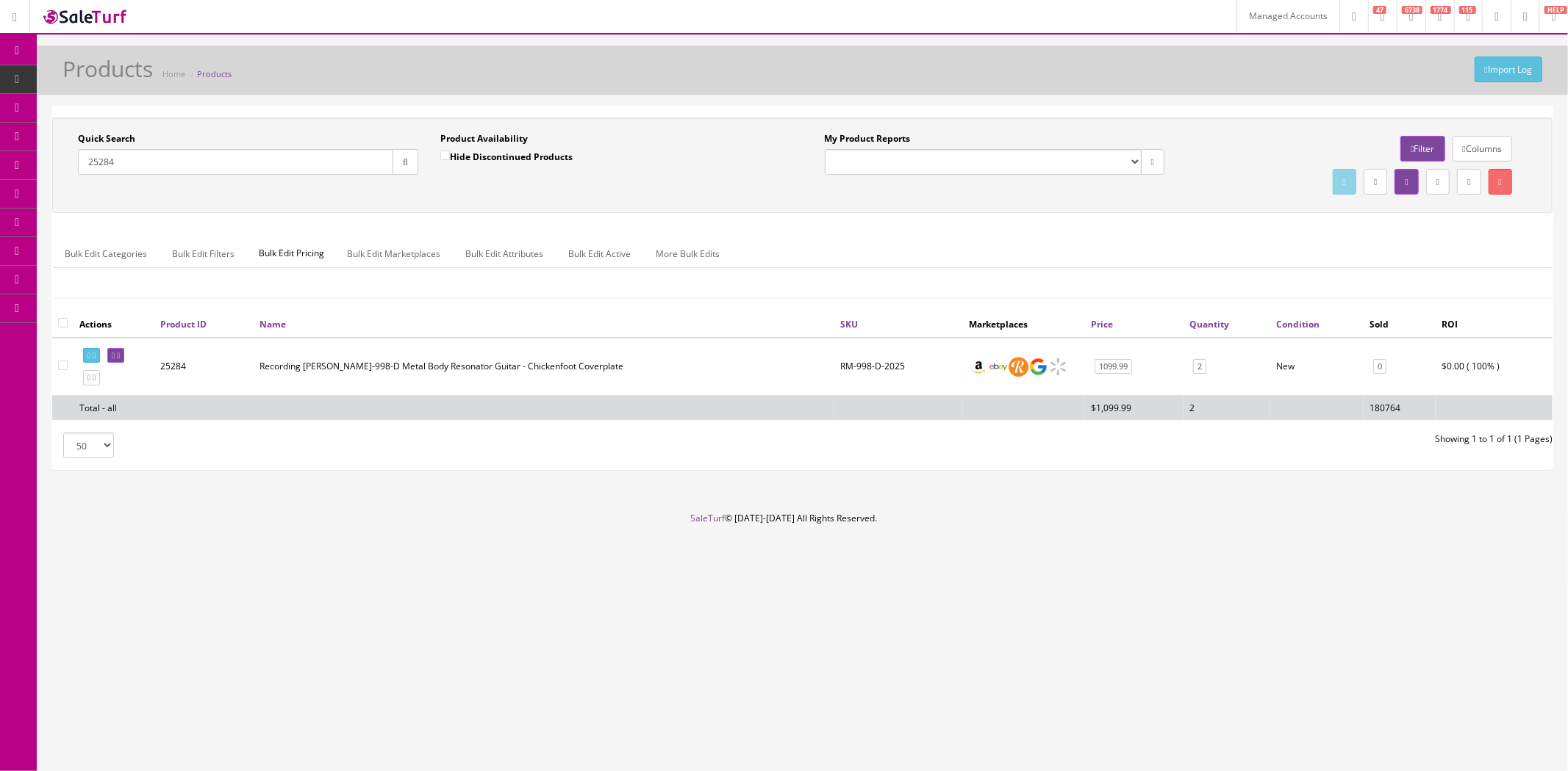
click at [304, 160] on input "25284" at bounding box center [236, 163] width 316 height 26
paste input "315"
click at [397, 164] on button "button" at bounding box center [405, 163] width 26 height 26
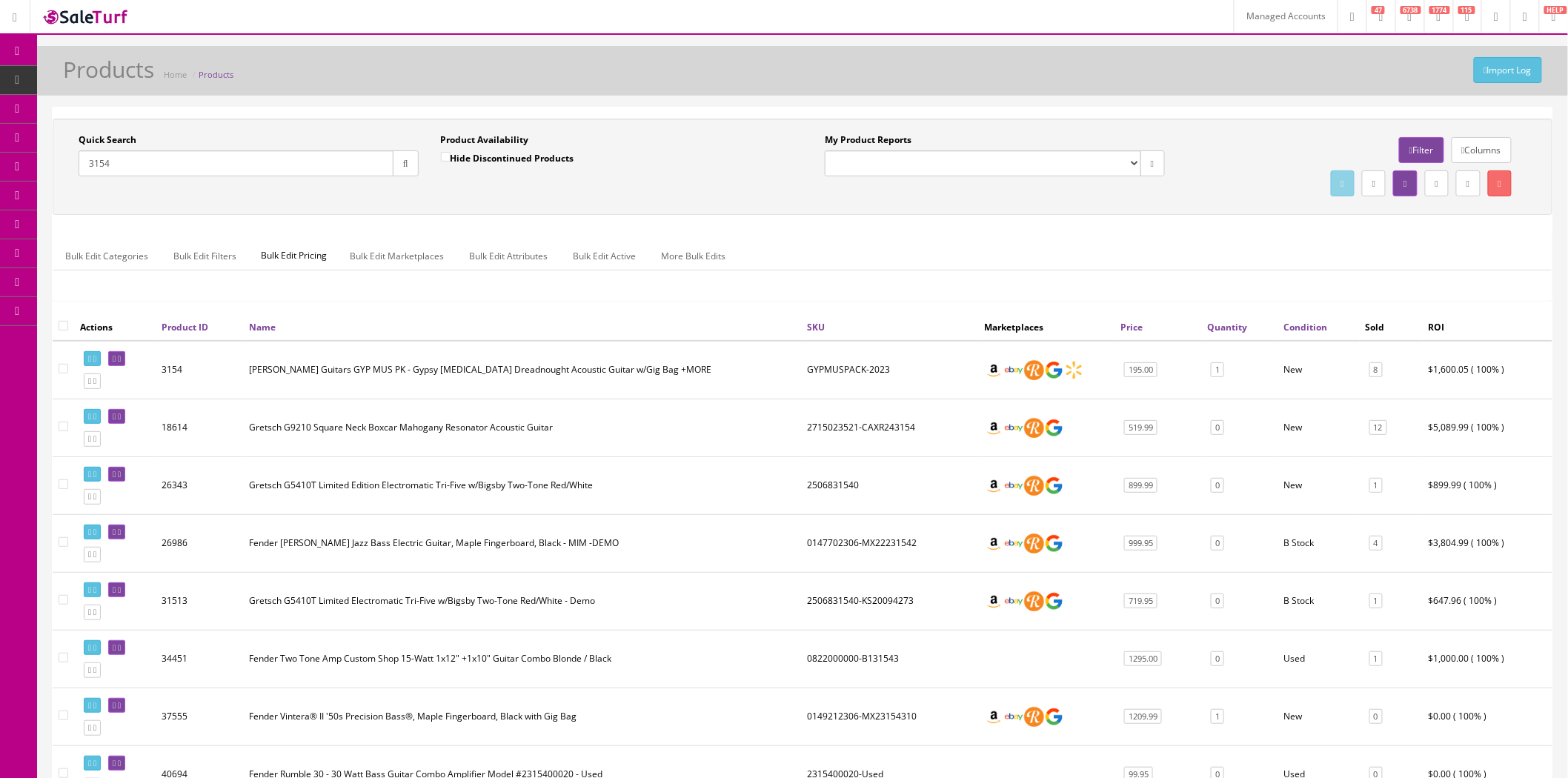
click at [843, 369] on td "GYPMUSPACK-2023" at bounding box center [890, 370] width 177 height 59
copy td "GYPMUSPACK-2023"
click at [285, 165] on input "3154" at bounding box center [236, 164] width 315 height 26
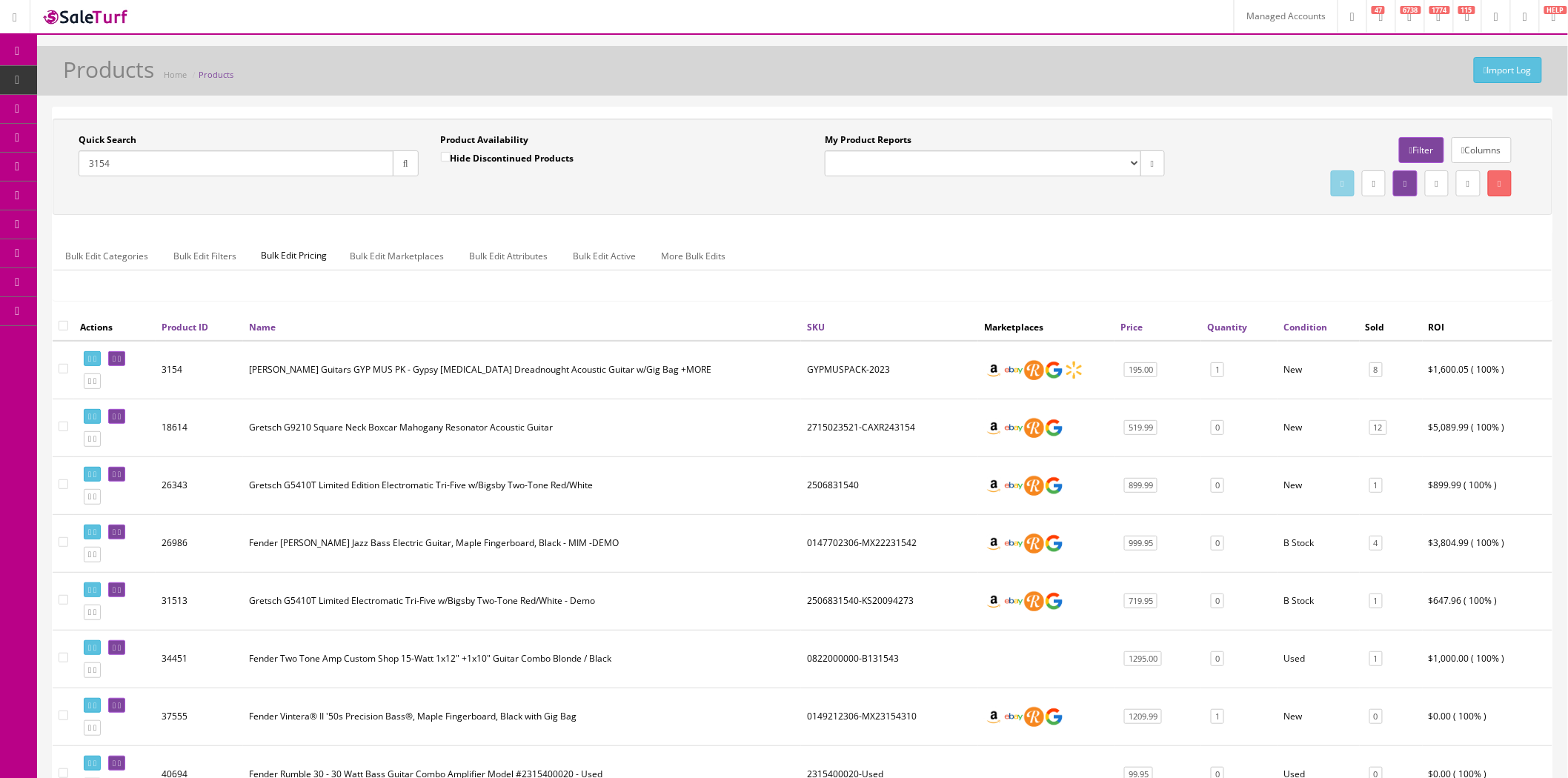
paste input "UKEBAMBOOS"
click at [319, 167] on input "3154UKEBAMBOOS" at bounding box center [236, 164] width 315 height 26
paste input "text"
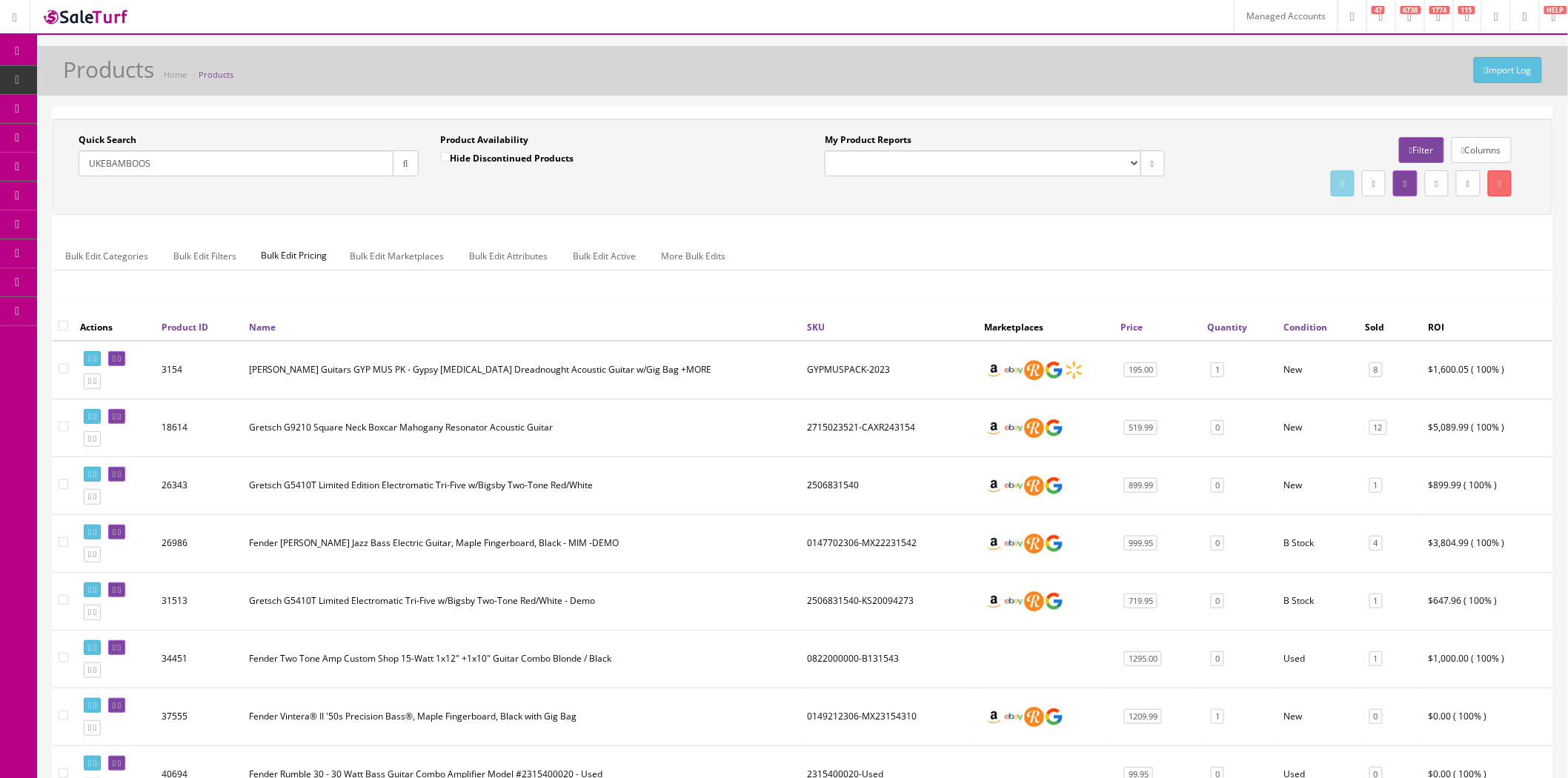
click at [396, 168] on button "button" at bounding box center [406, 164] width 26 height 26
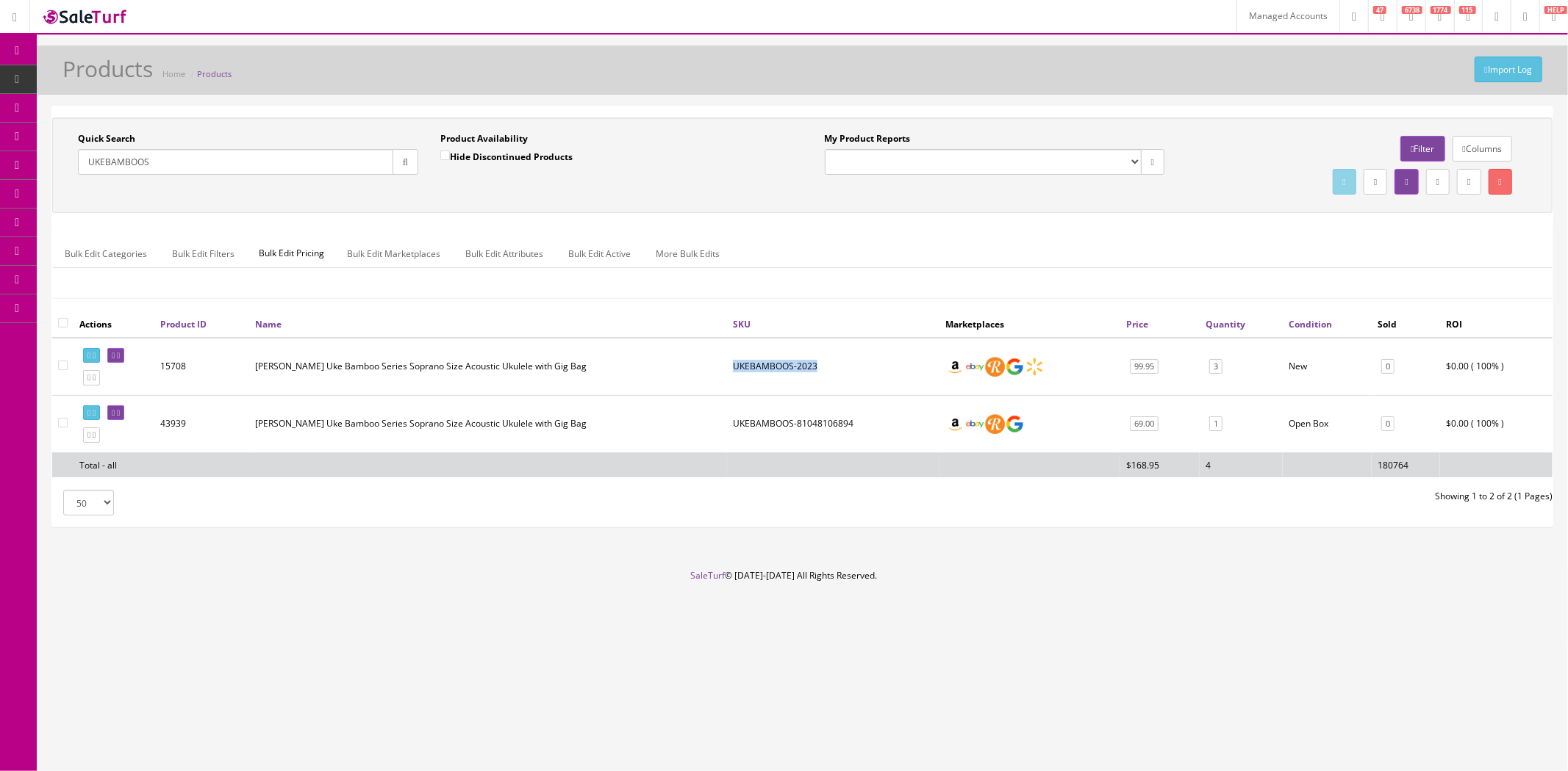
drag, startPoint x: 833, startPoint y: 368, endPoint x: 734, endPoint y: 369, distance: 99.0
click at [734, 369] on td "UKEBAMBOOS-2023" at bounding box center [833, 367] width 212 height 58
copy td "UKEBAMBOOS-2023"
click at [342, 156] on input "UKEBAMBOOS" at bounding box center [236, 163] width 316 height 26
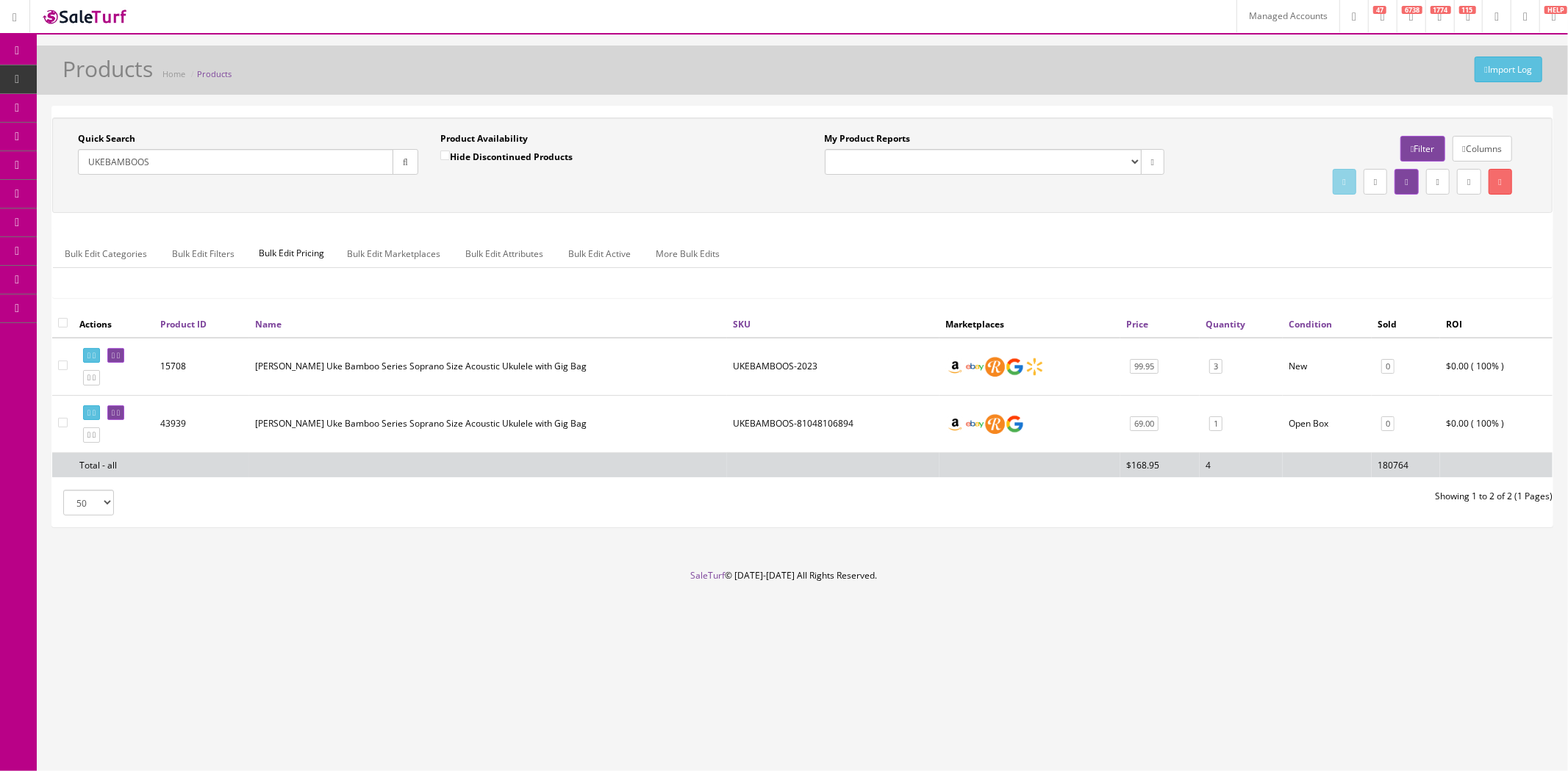
paste input "0118012712-US240011049"
drag, startPoint x: 279, startPoint y: 160, endPoint x: 170, endPoint y: 162, distance: 109.0
click at [170, 162] on input "0118012712-US240011049" at bounding box center [236, 163] width 316 height 26
click at [403, 159] on icon "button" at bounding box center [405, 163] width 5 height 9
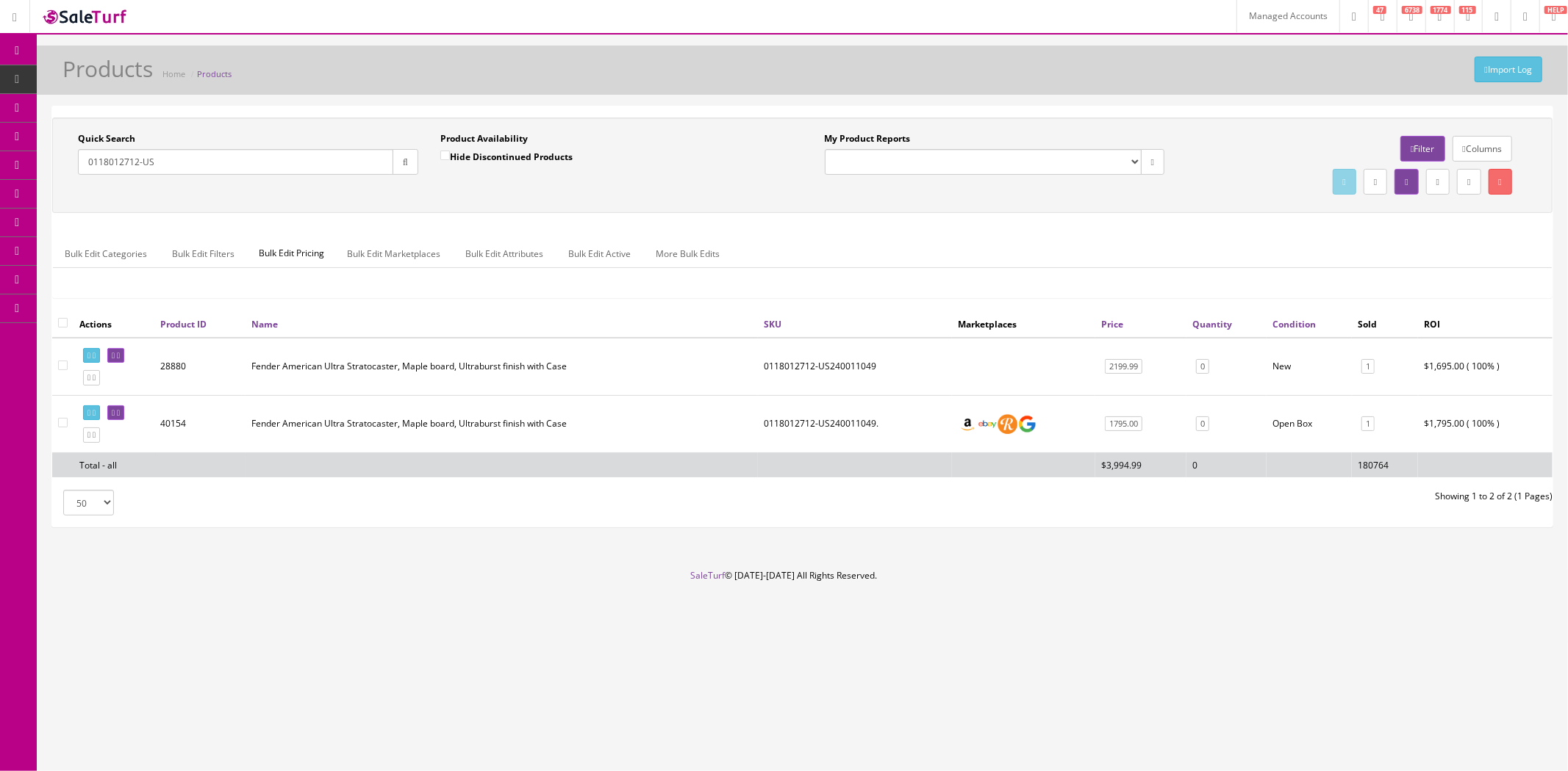
click at [330, 155] on input "0118012712-US" at bounding box center [236, 163] width 316 height 26
paste input "240011049"
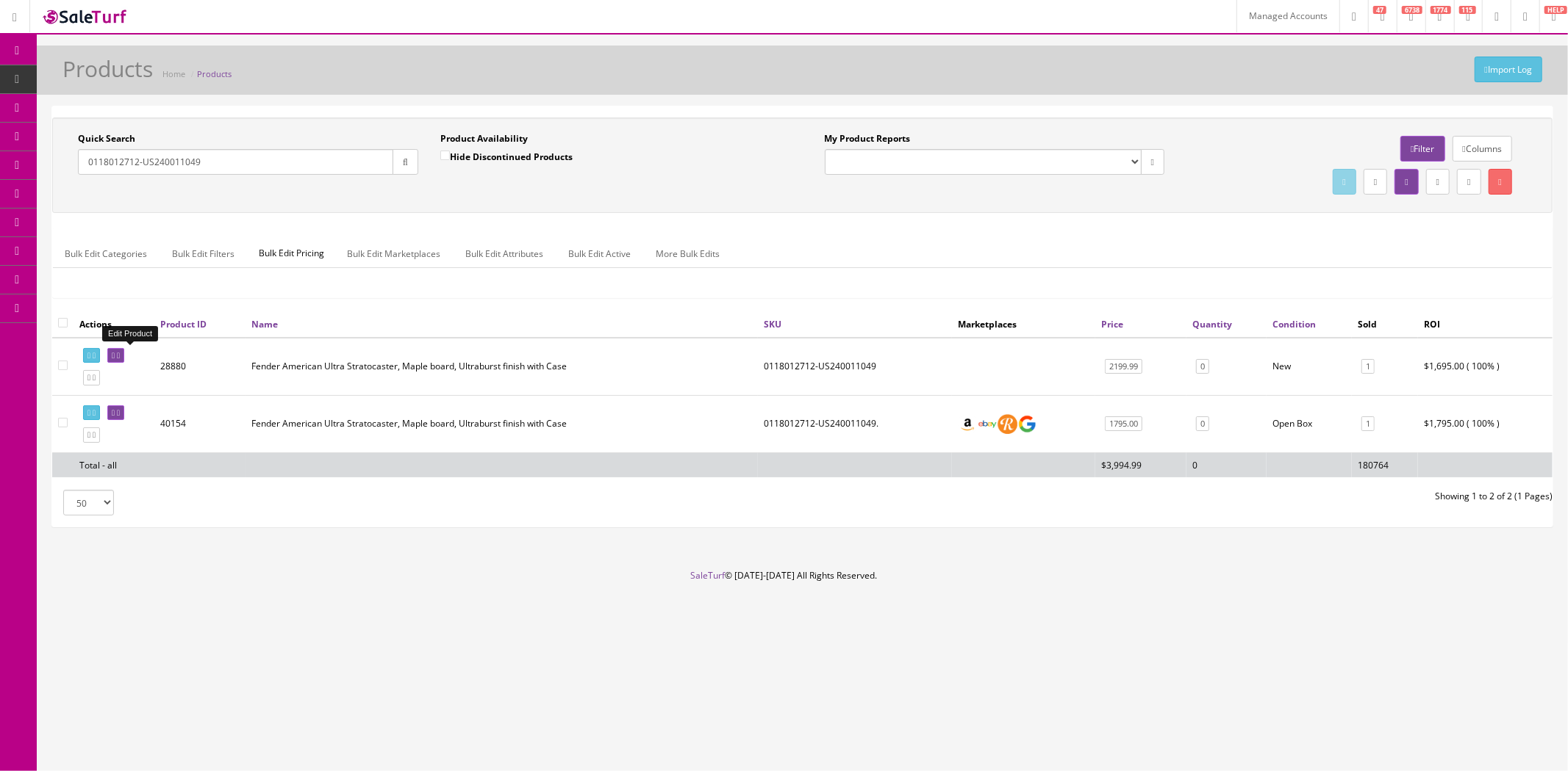
type input "0118012712-US240011049"
click at [120, 353] on icon at bounding box center [117, 356] width 3 height 8
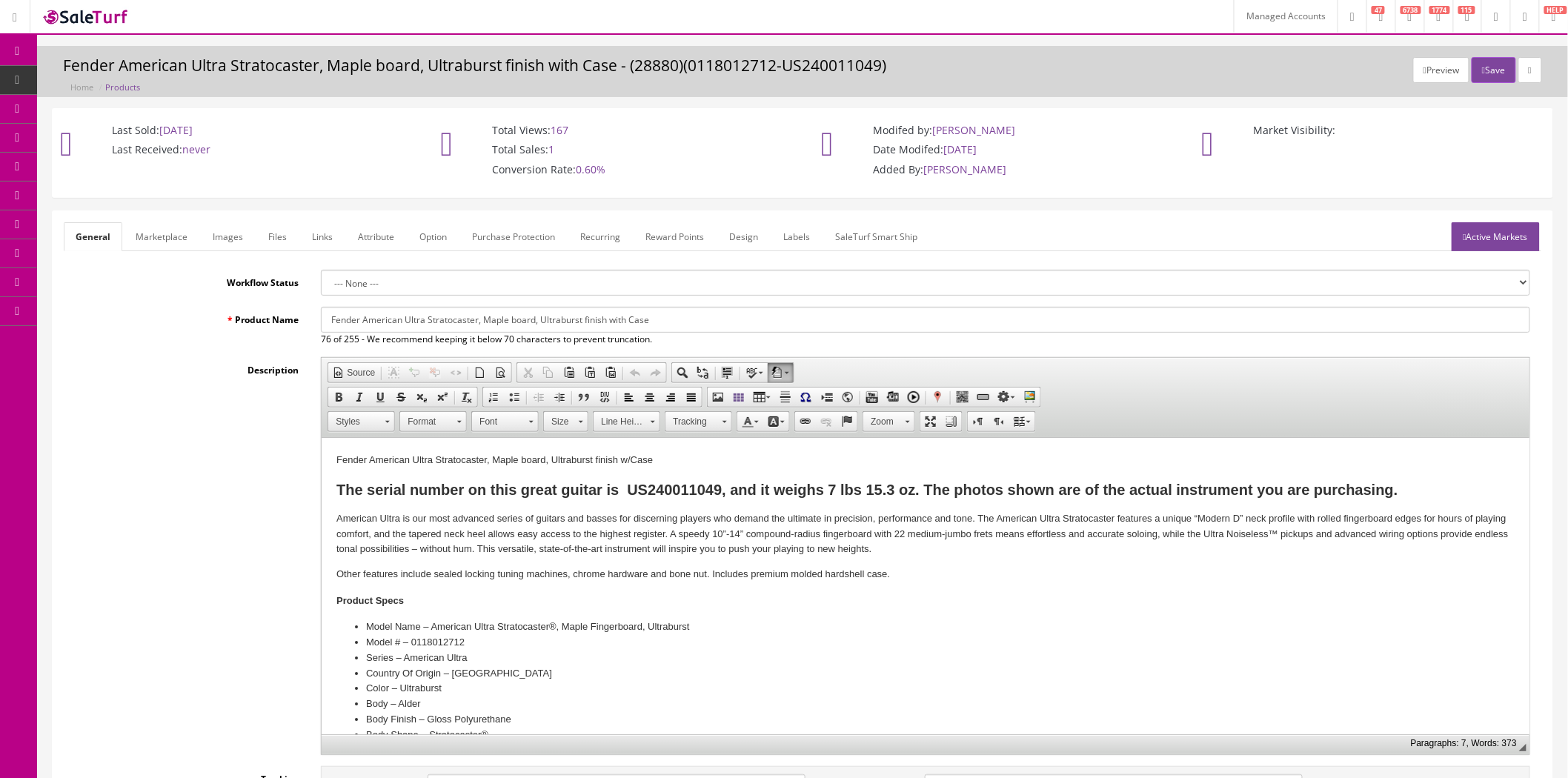
click at [1464, 239] on icon at bounding box center [1465, 237] width 3 height 9
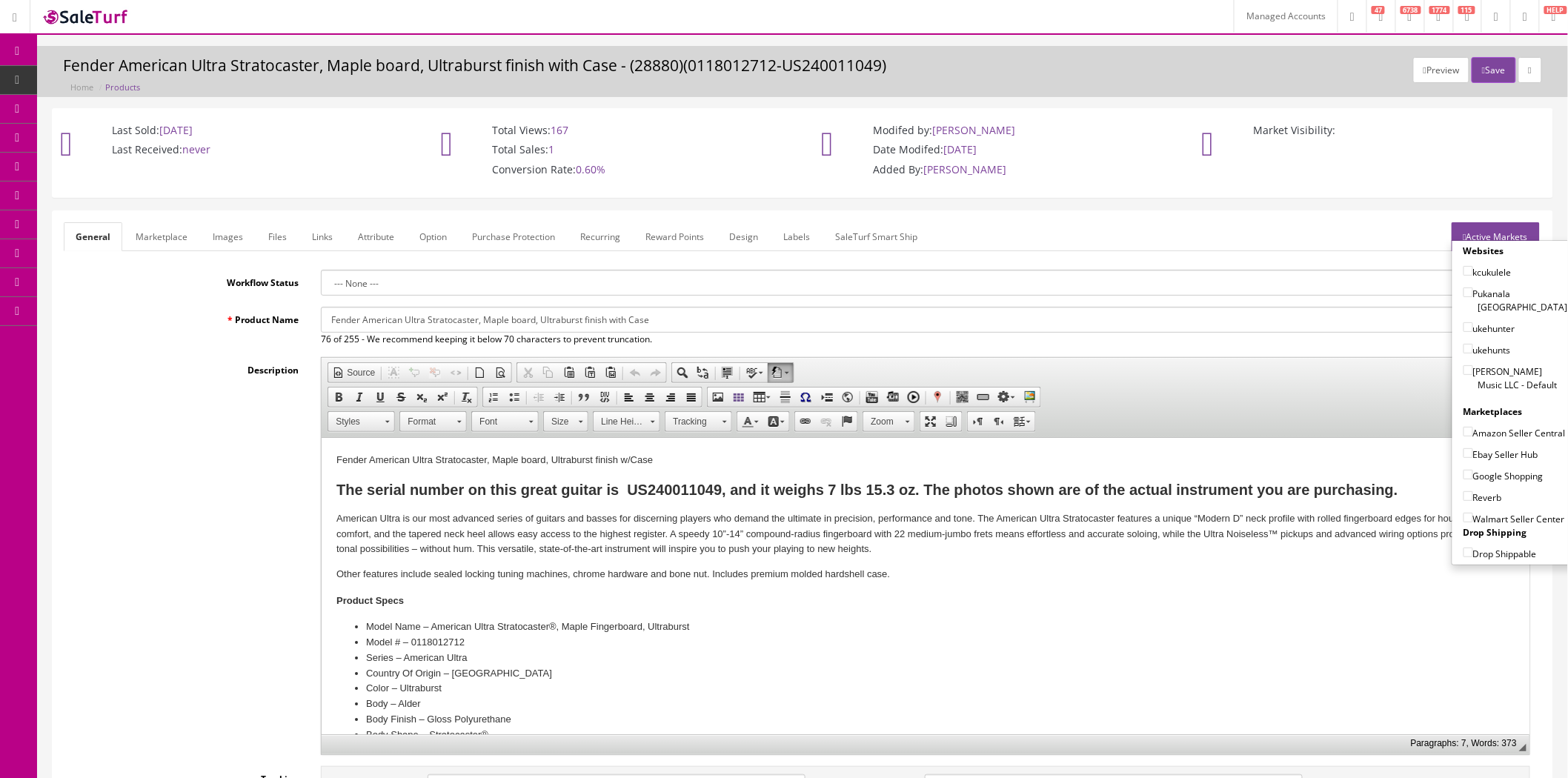
click at [1464, 366] on input"] "[PERSON_NAME] Music LLC - Default" at bounding box center [1468, 370] width 10 height 10
click at [1337, 245] on ul "General Marketplace Images Files Links Attribute Option Purchase Protection Rec…" at bounding box center [802, 237] width 1478 height 29
click at [1464, 366] on input"] "[PERSON_NAME] Music LLC - Default" at bounding box center [1468, 370] width 10 height 10
checkbox input"] "false"
click at [1522, 69] on link at bounding box center [1530, 70] width 24 height 26
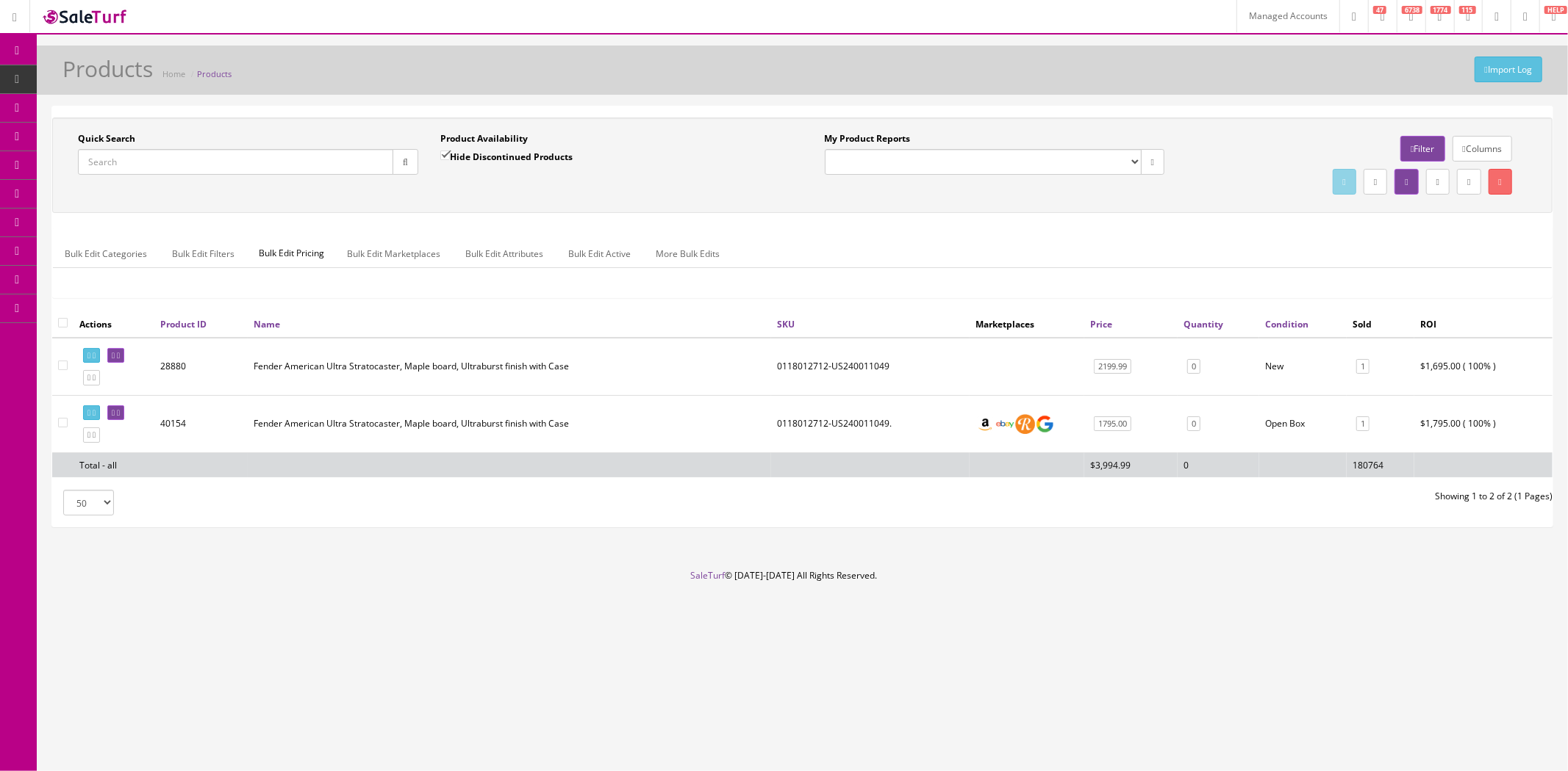
click at [330, 164] on input "Quick Search" at bounding box center [236, 163] width 316 height 26
paste input "0118012712-US240011049"
type input "0118012712-US240011049"
click at [397, 159] on button "button" at bounding box center [405, 163] width 26 height 26
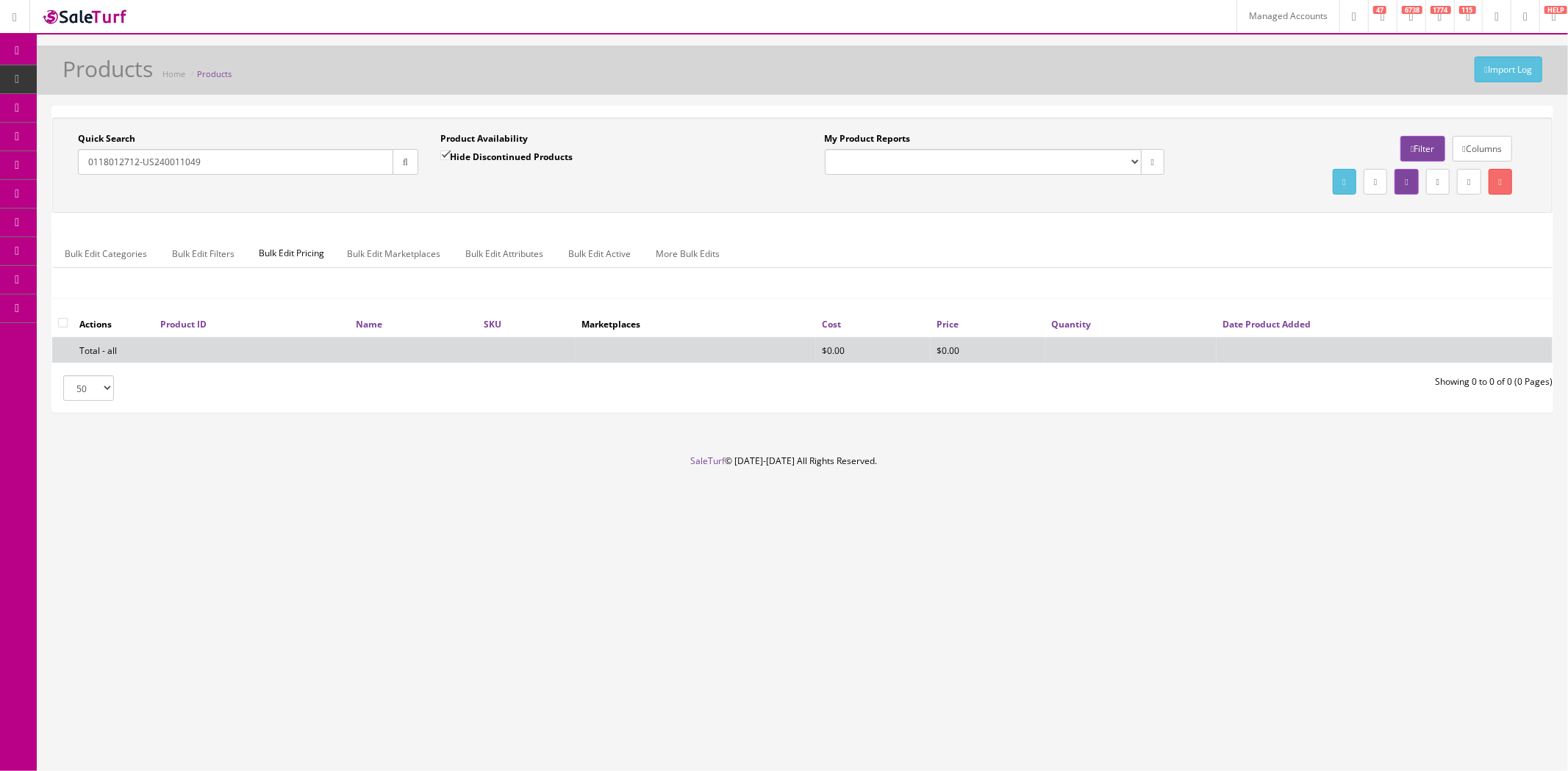
click at [330, 164] on input "0118012712-US240011049" at bounding box center [236, 163] width 316 height 26
click at [446, 152] on input "Hide Discontinued Products" at bounding box center [444, 155] width 10 height 10
checkbox input "false"
click at [403, 165] on icon "button" at bounding box center [405, 163] width 5 height 9
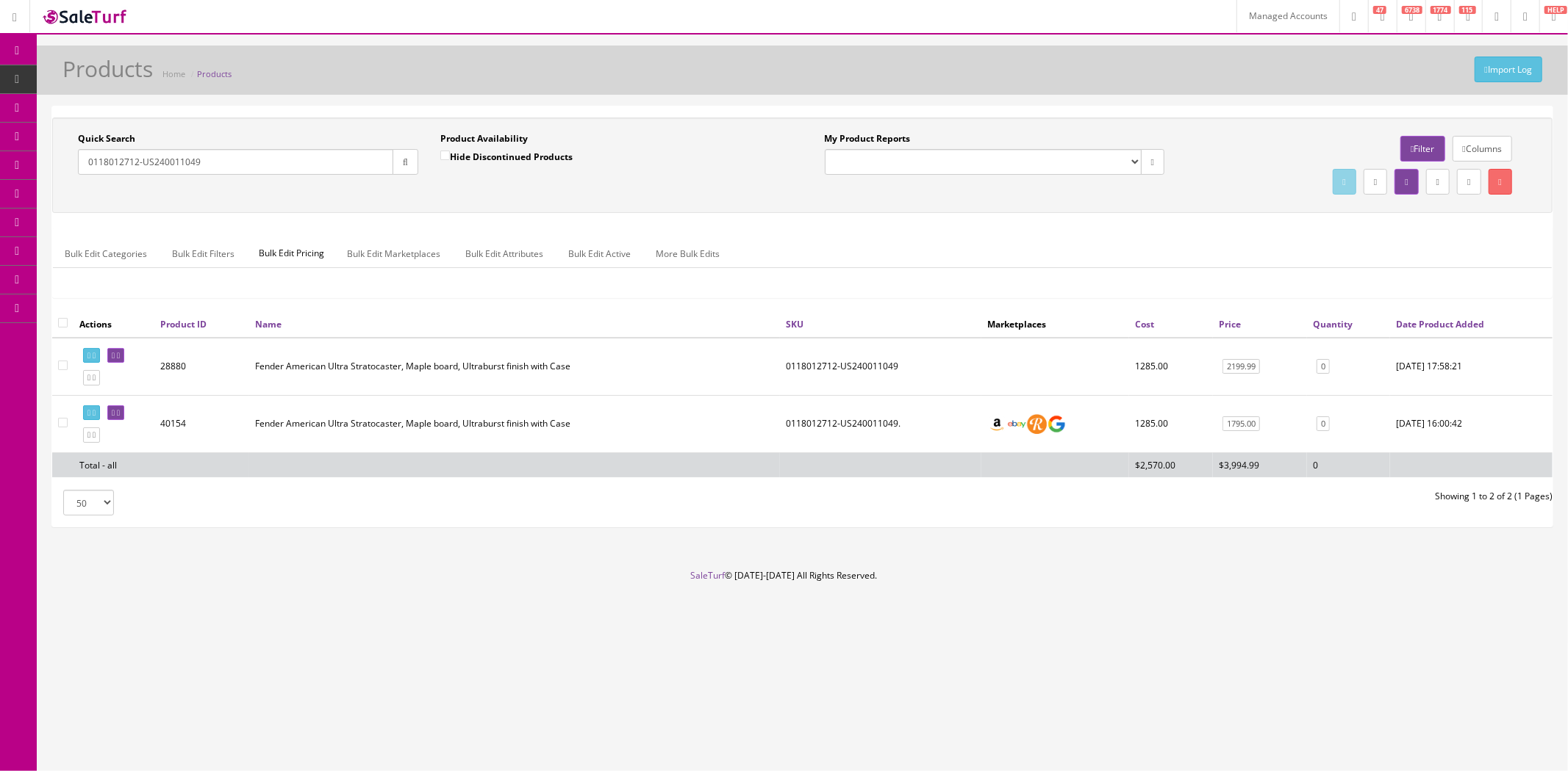
click at [258, 171] on input "0118012712-US240011049" at bounding box center [236, 163] width 316 height 26
paste input "DELTADELITEE"
type input "DELTADELITEE"
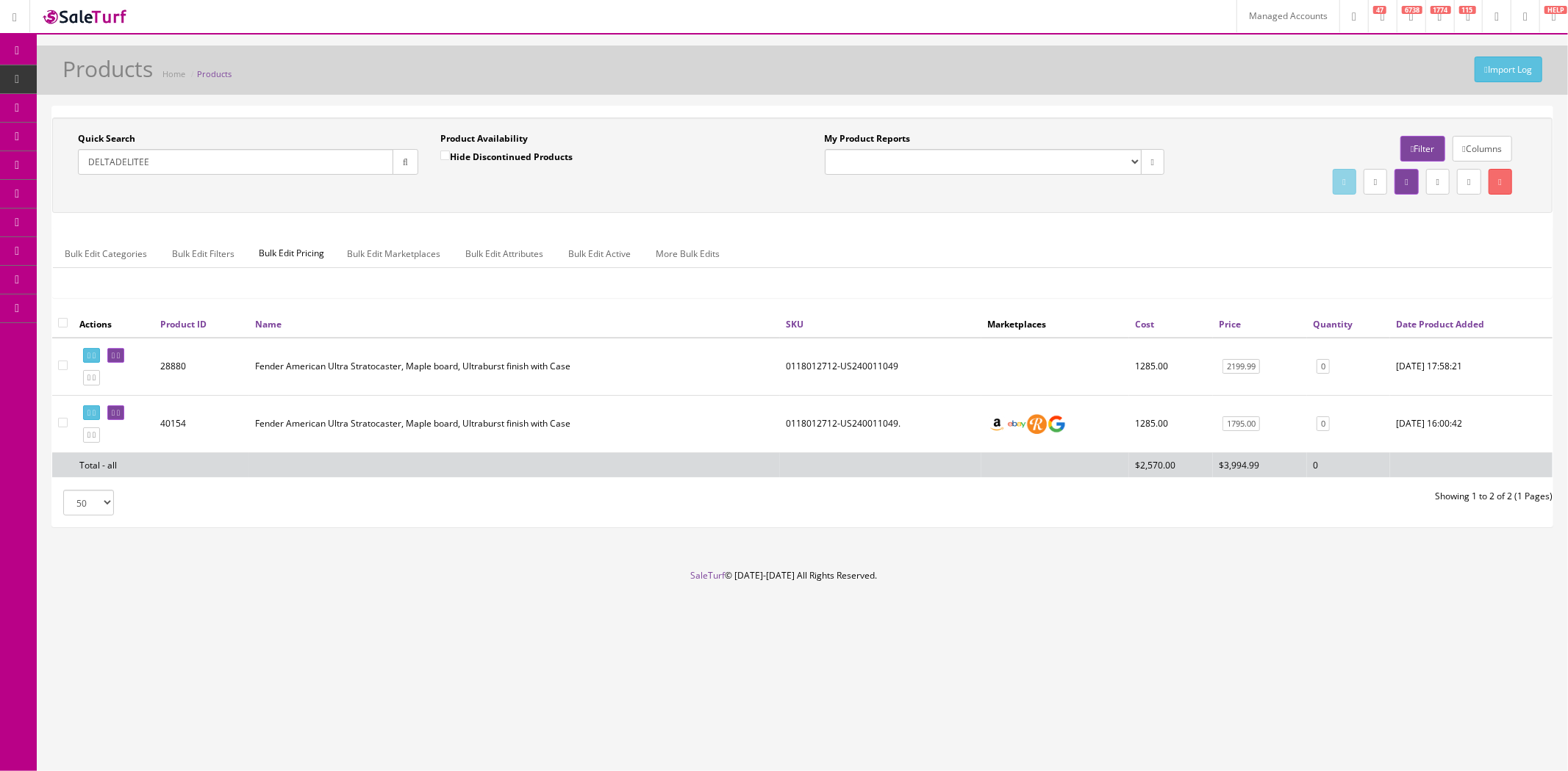
click at [403, 166] on icon "button" at bounding box center [405, 163] width 5 height 9
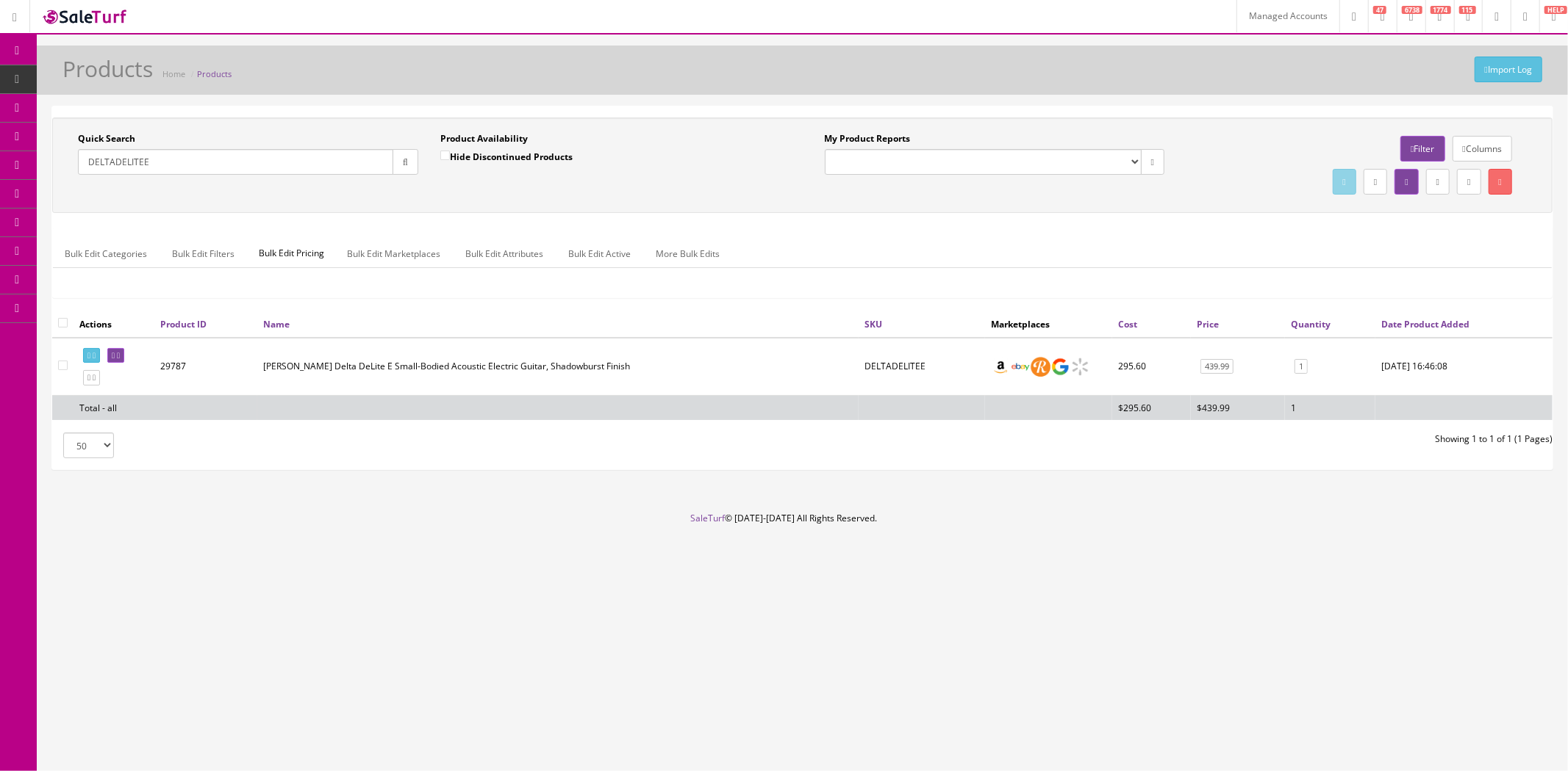
click at [173, 368] on td "29787" at bounding box center [205, 367] width 103 height 58
copy td "29787"
